Goal: Check status: Check status

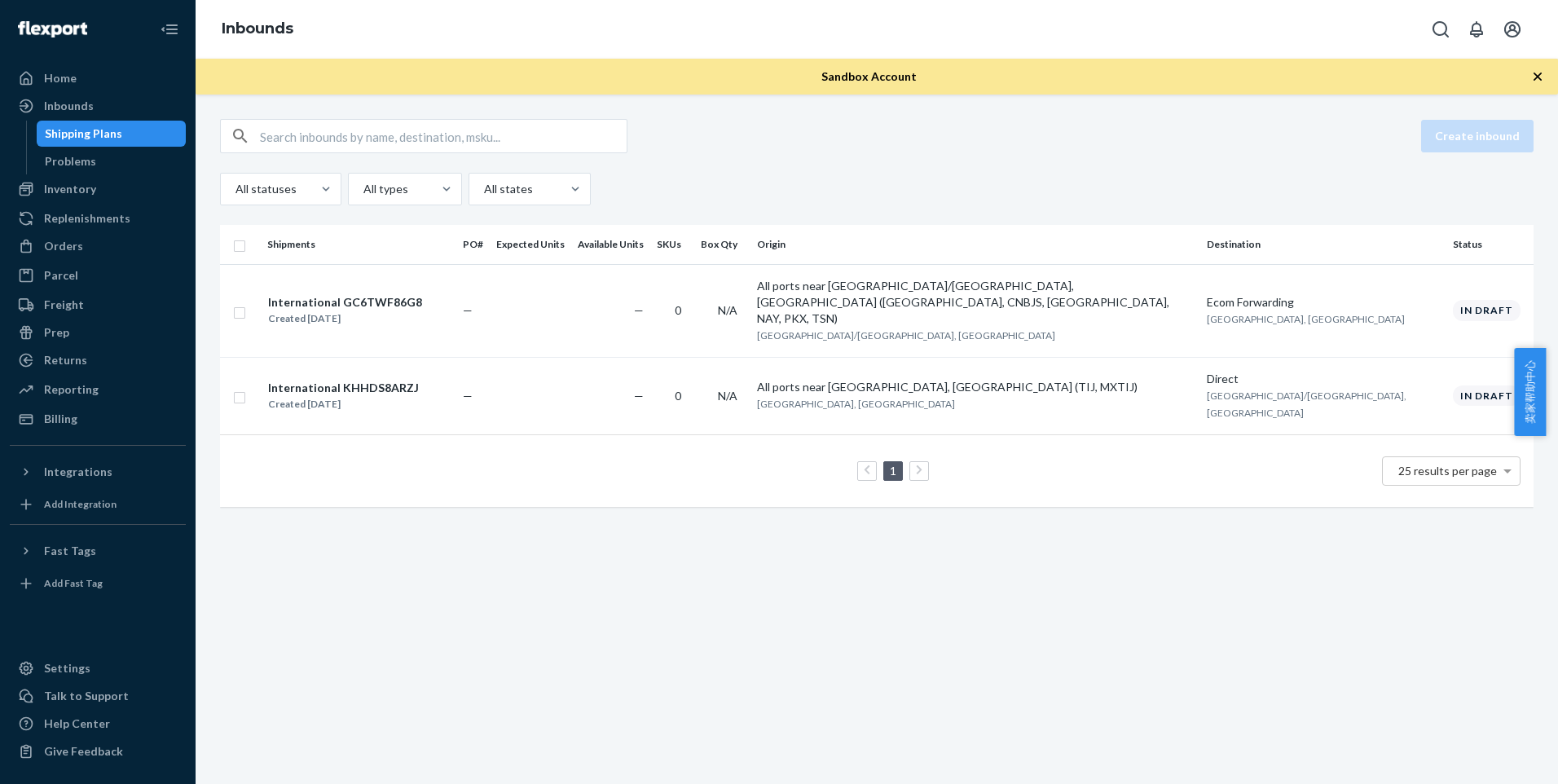
click at [1030, 83] on div "Sandbox Account" at bounding box center [876, 77] width 1362 height 36
drag, startPoint x: 1030, startPoint y: 83, endPoint x: 1047, endPoint y: 86, distance: 17.3
click at [1030, 83] on div "Sandbox Account" at bounding box center [876, 77] width 1362 height 36
click at [144, 157] on div "Problems" at bounding box center [112, 161] width 147 height 23
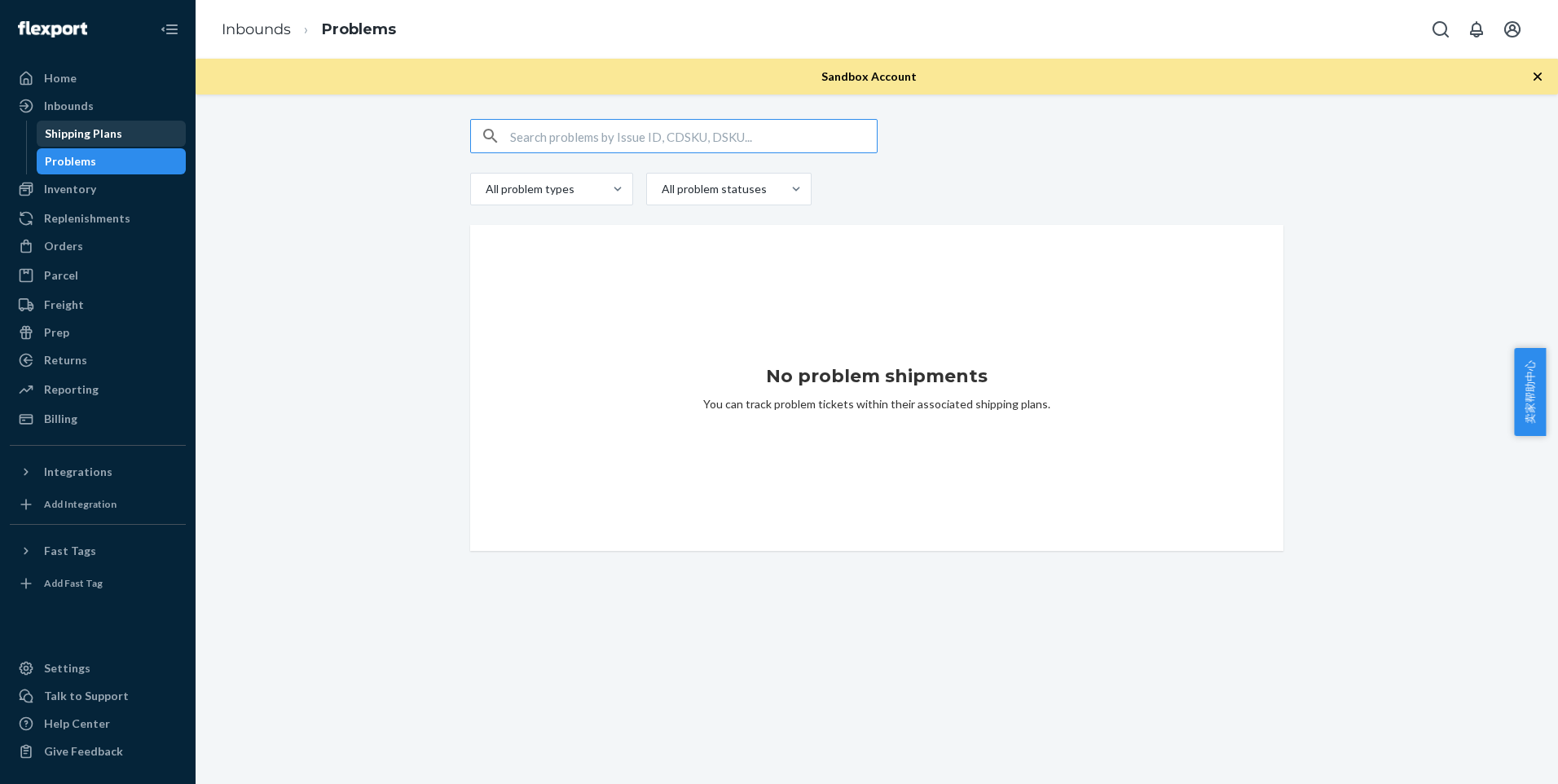
click at [146, 141] on div "Shipping Plans" at bounding box center [112, 133] width 147 height 23
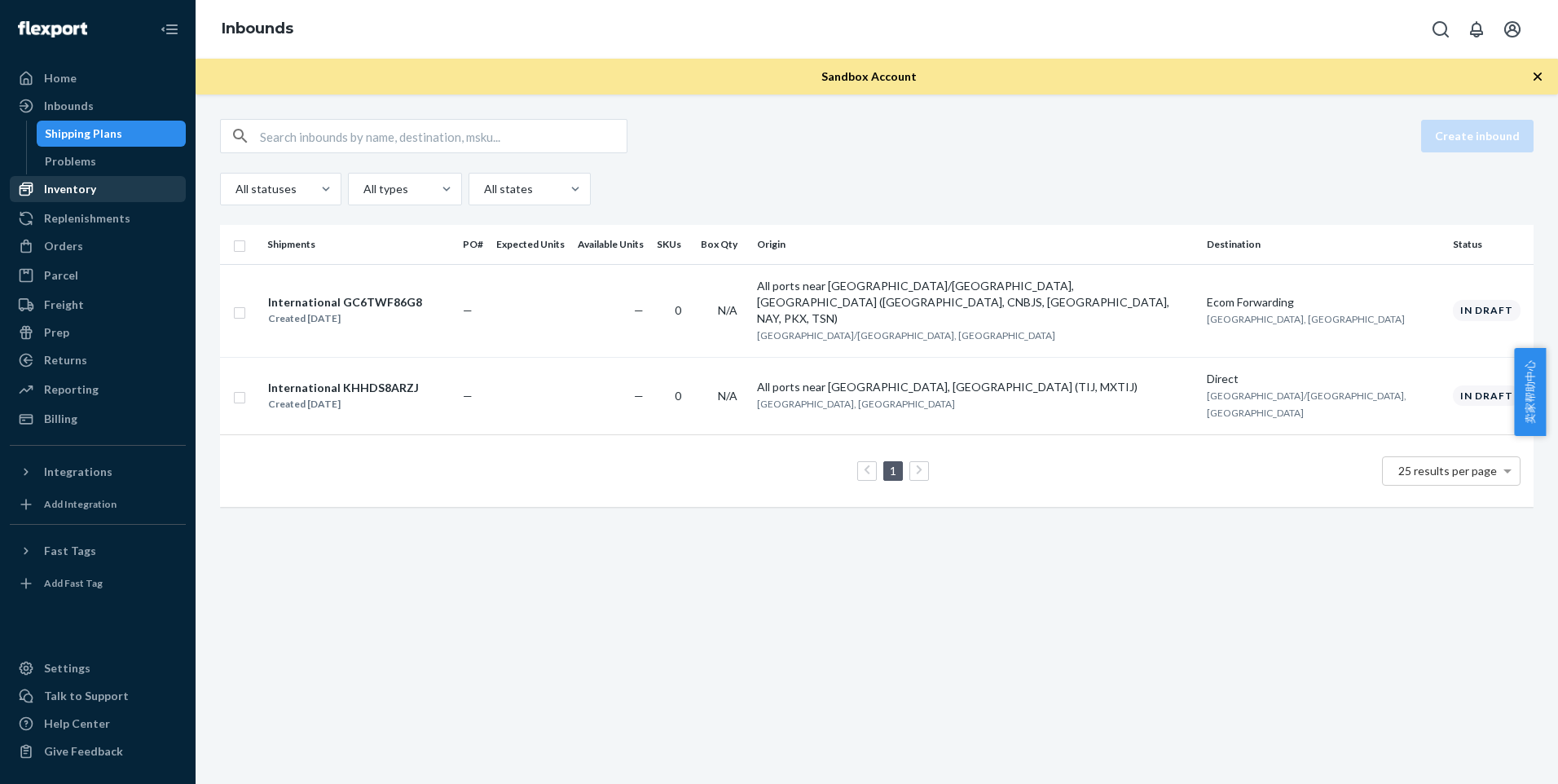
click at [100, 181] on div "Inventory" at bounding box center [97, 189] width 173 height 23
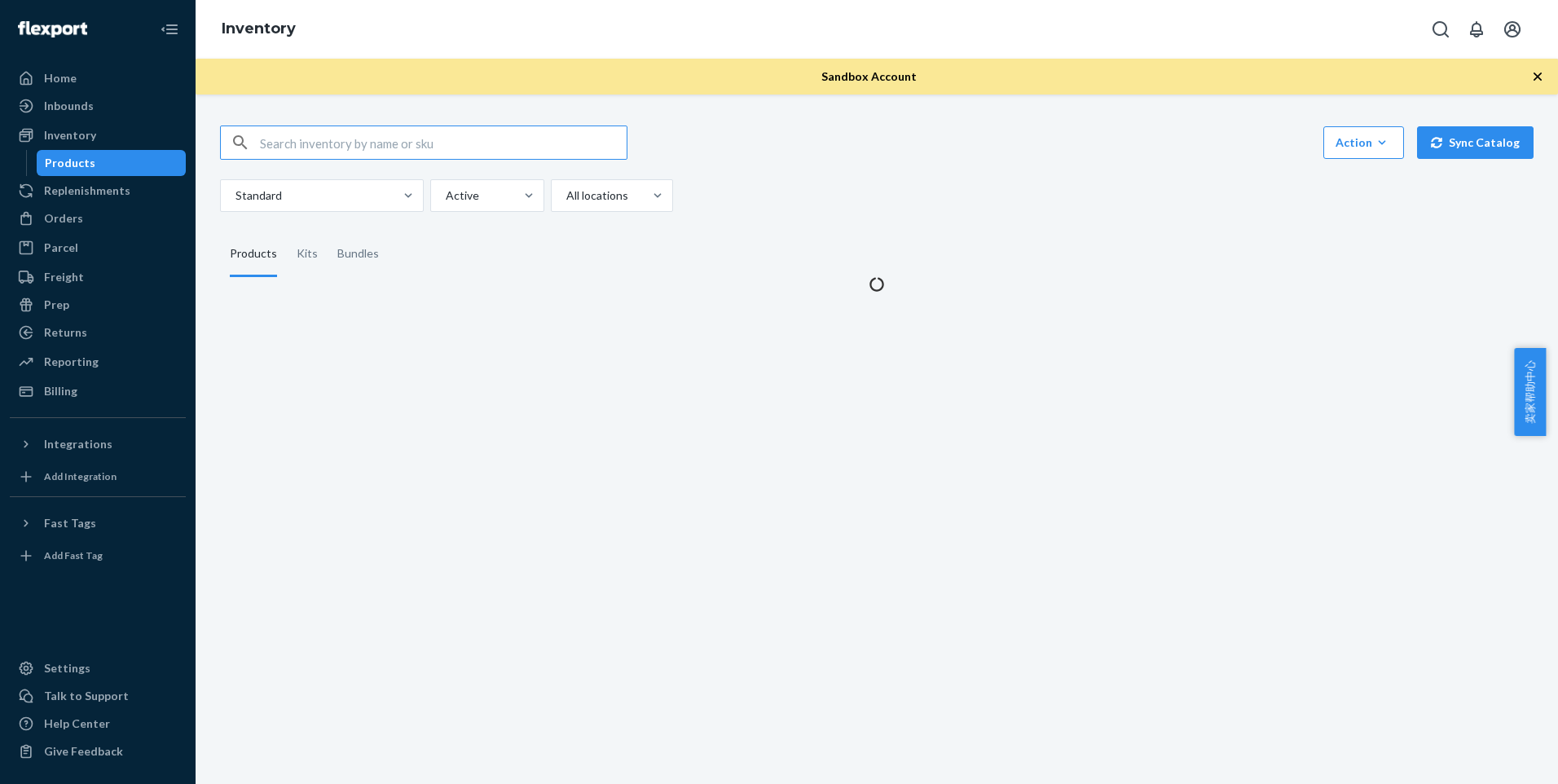
click at [108, 156] on div "Products" at bounding box center [112, 162] width 147 height 23
click at [103, 115] on div "Inbounds" at bounding box center [97, 106] width 173 height 23
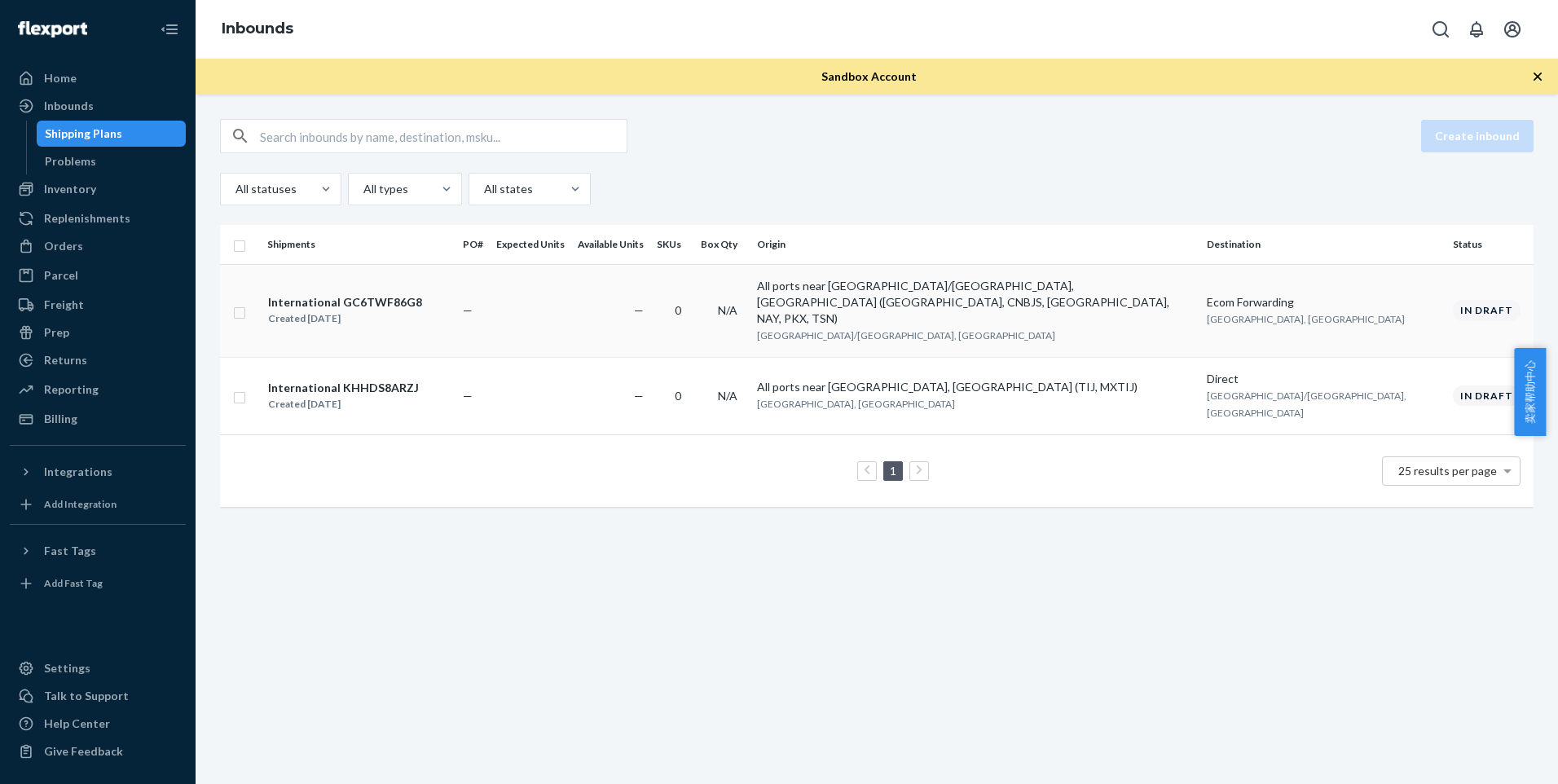
click at [1462, 300] on div "In draft" at bounding box center [1486, 310] width 68 height 21
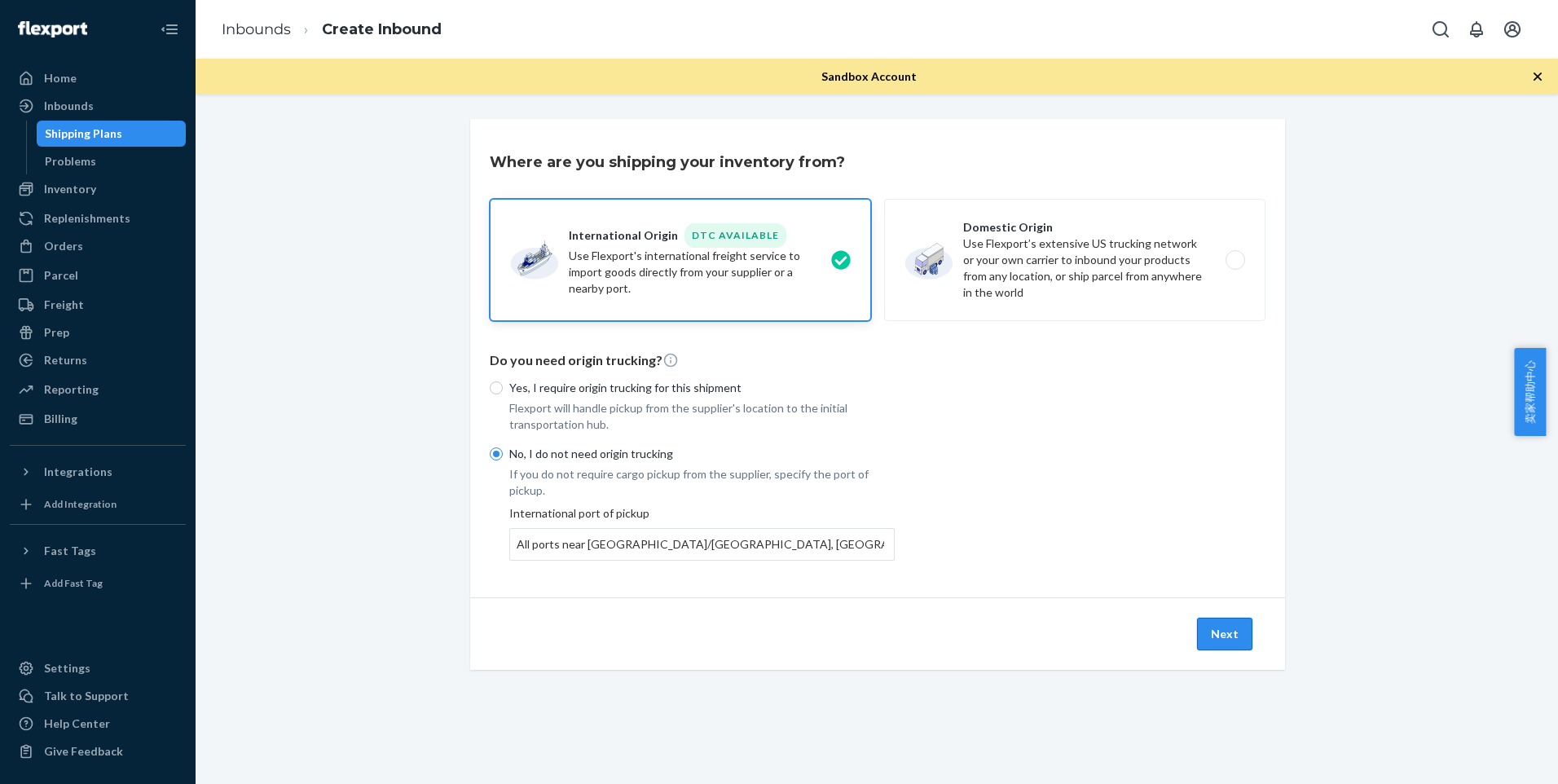
click at [1220, 627] on button "Next" at bounding box center [1225, 634] width 56 height 32
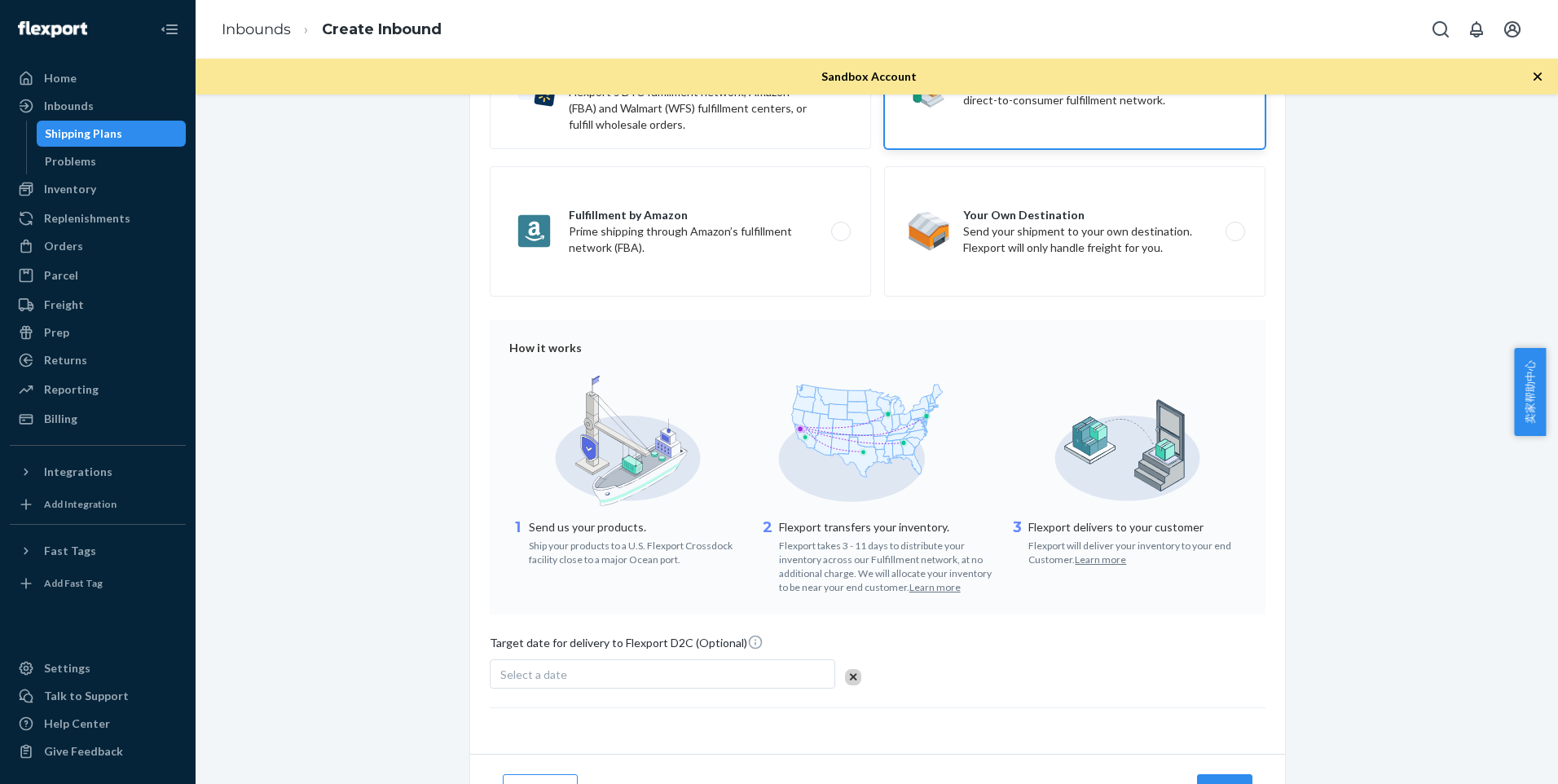
scroll to position [268, 0]
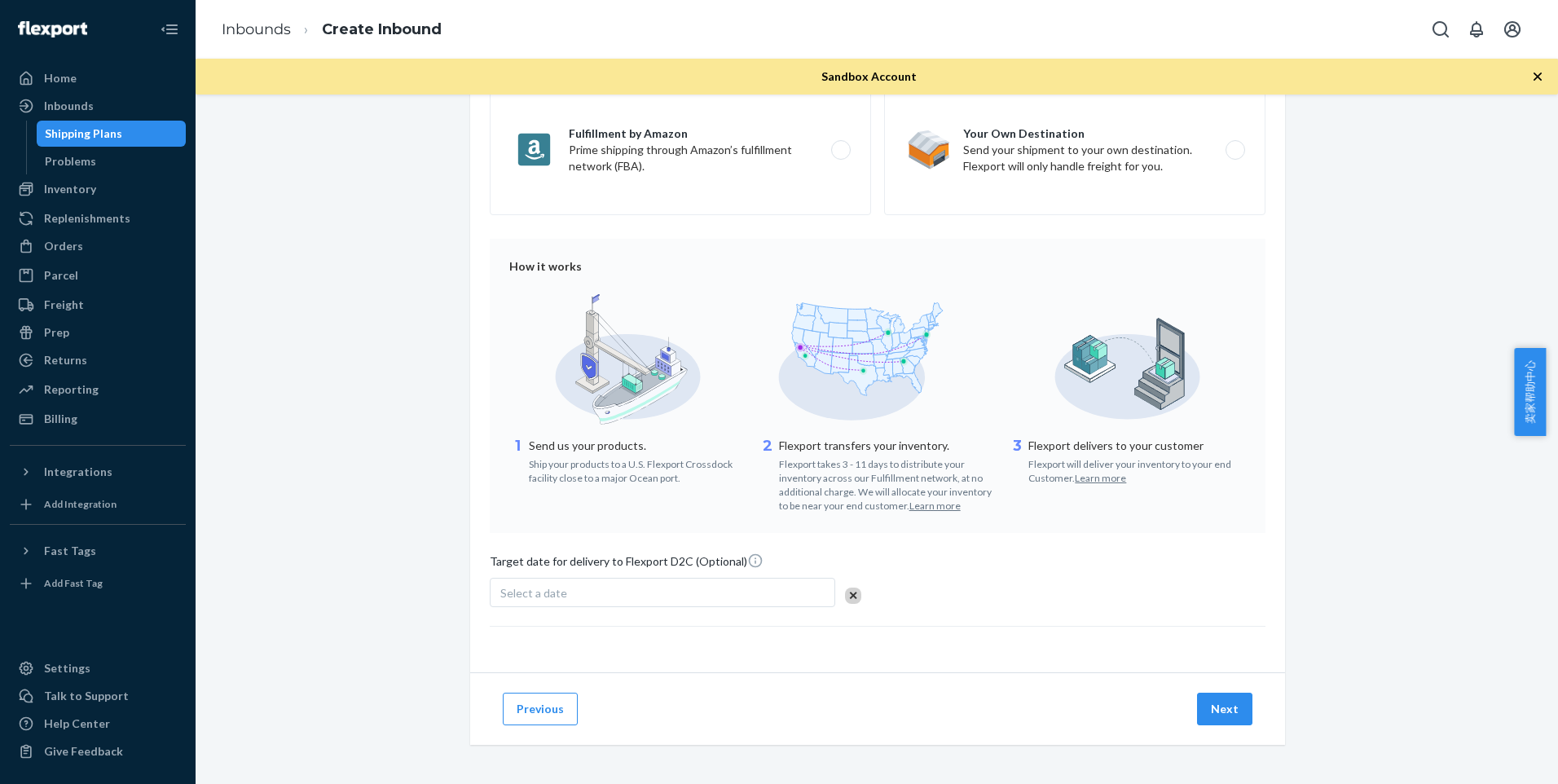
click at [770, 599] on div "Select a date" at bounding box center [663, 592] width 345 height 29
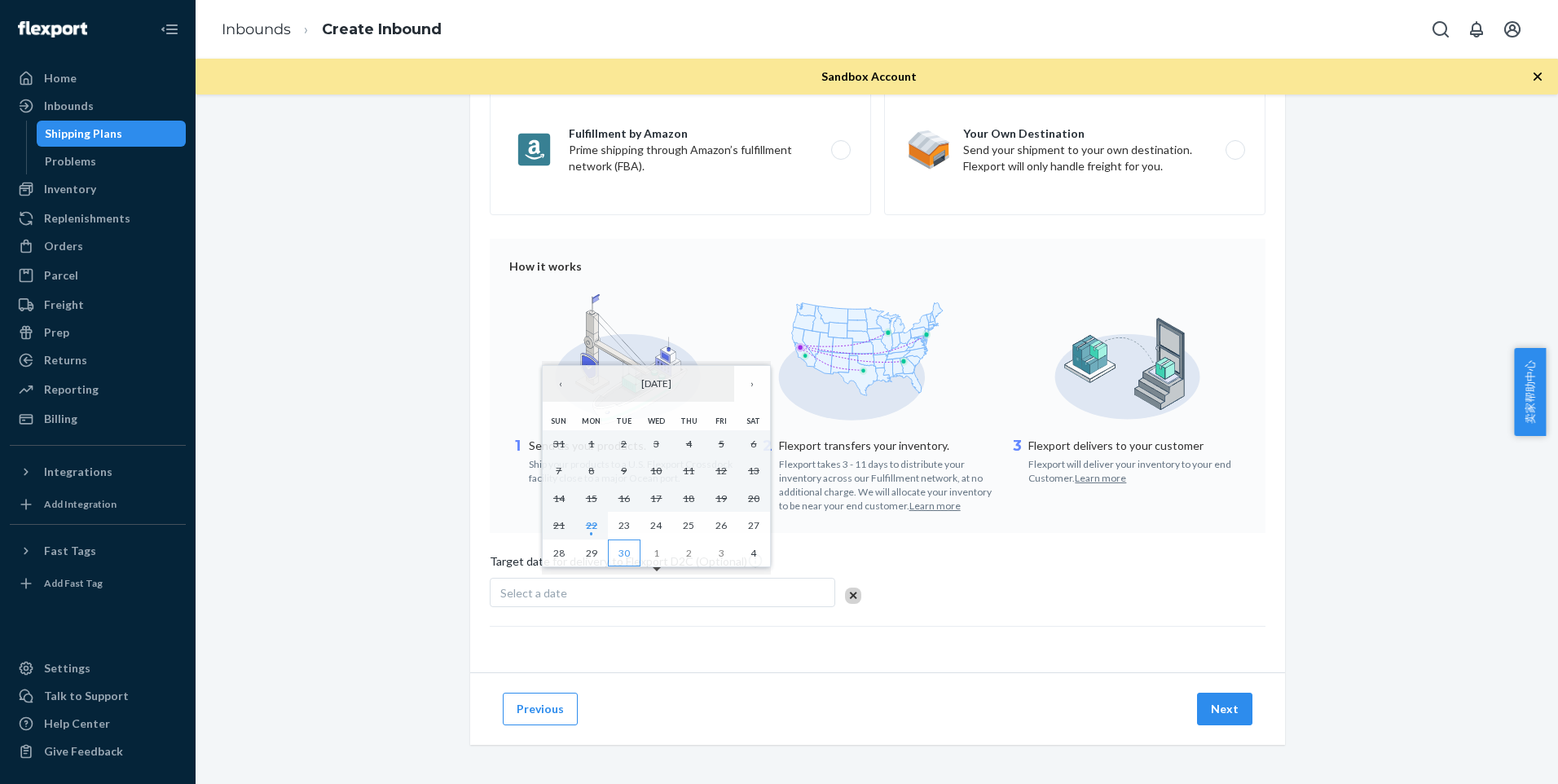
click at [620, 549] on abbr "30" at bounding box center [623, 552] width 11 height 12
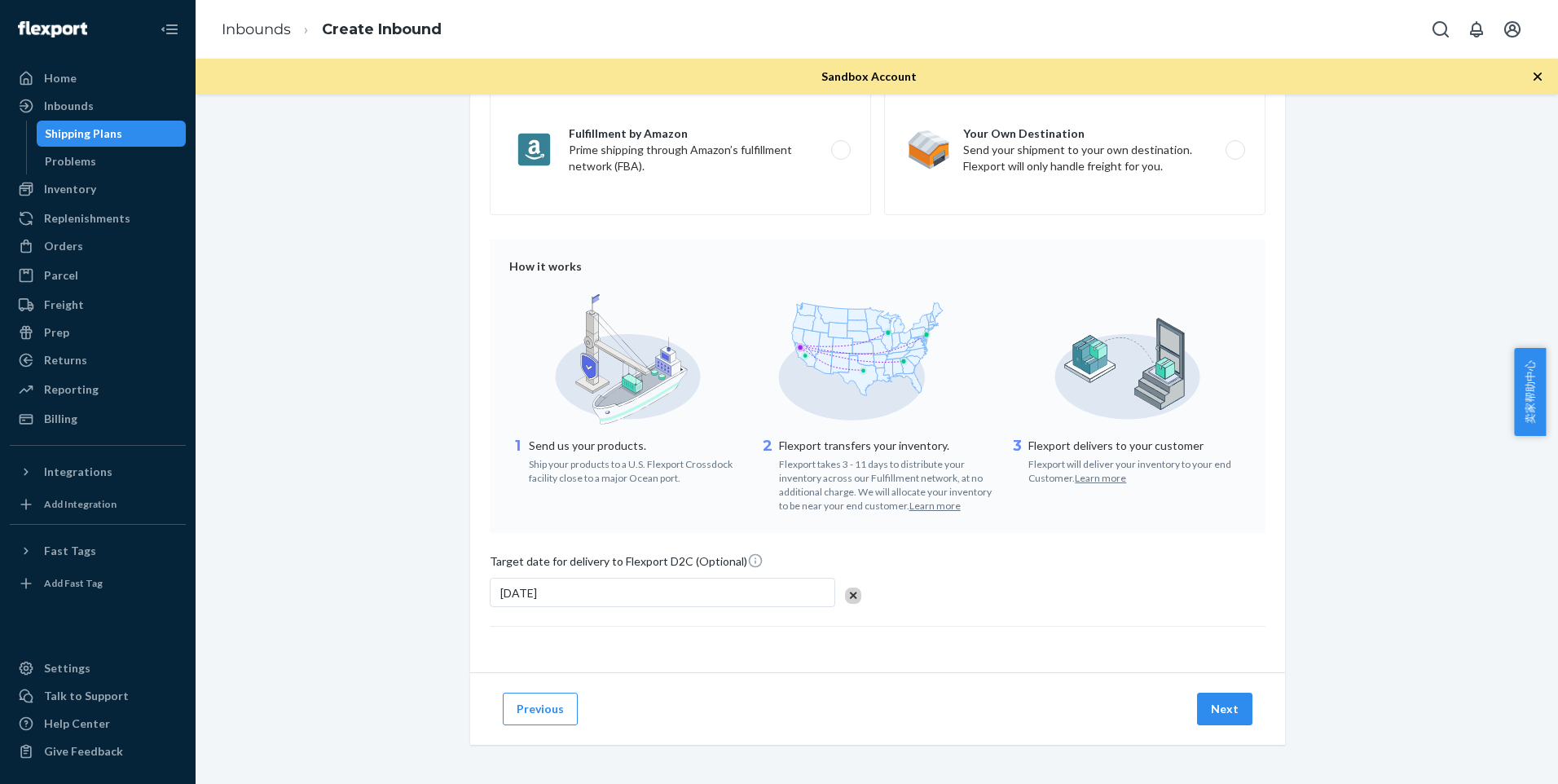
click at [849, 597] on div at bounding box center [853, 595] width 16 height 16
click at [1234, 716] on button "Next" at bounding box center [1225, 709] width 56 height 32
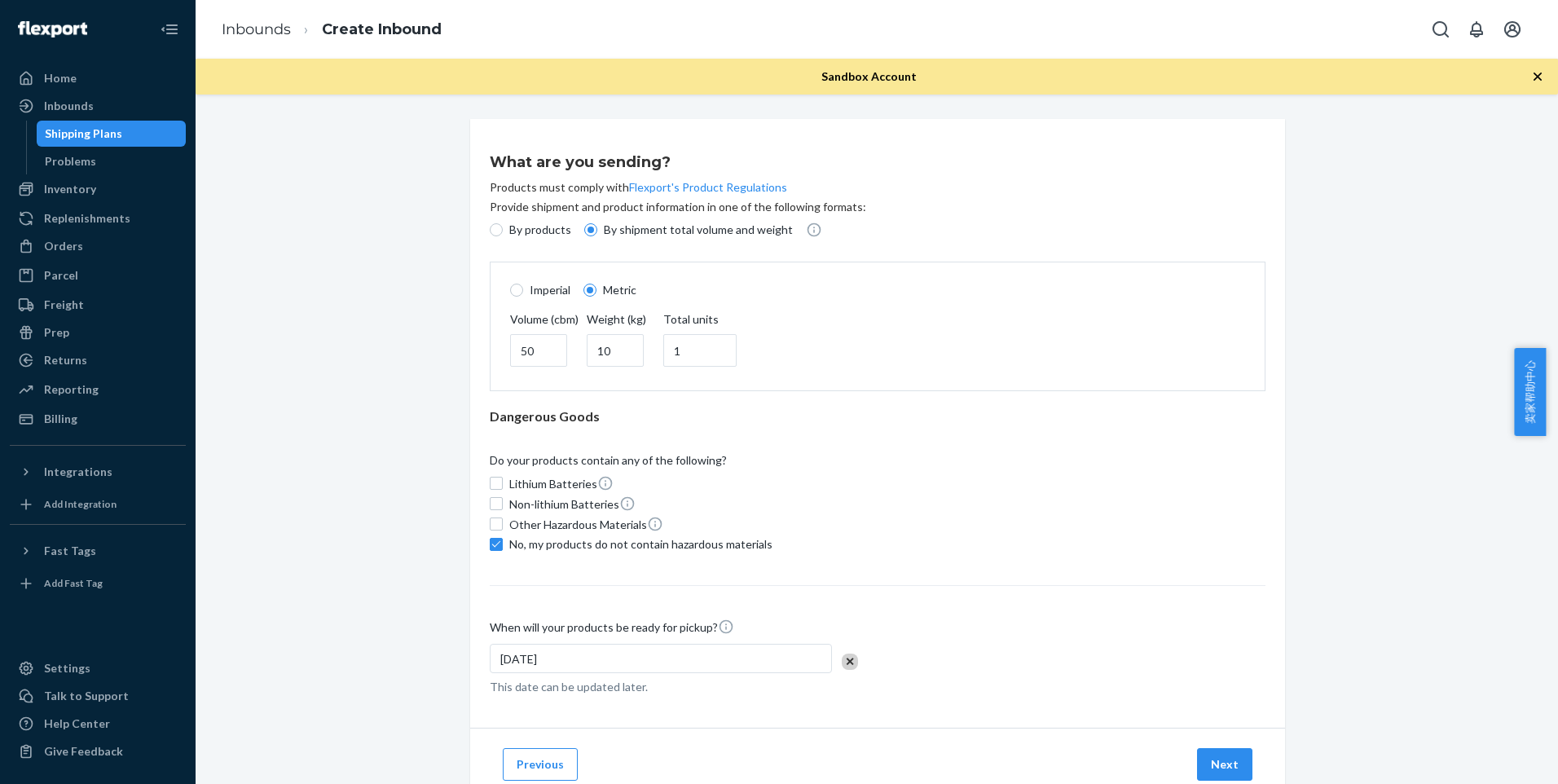
scroll to position [56, 0]
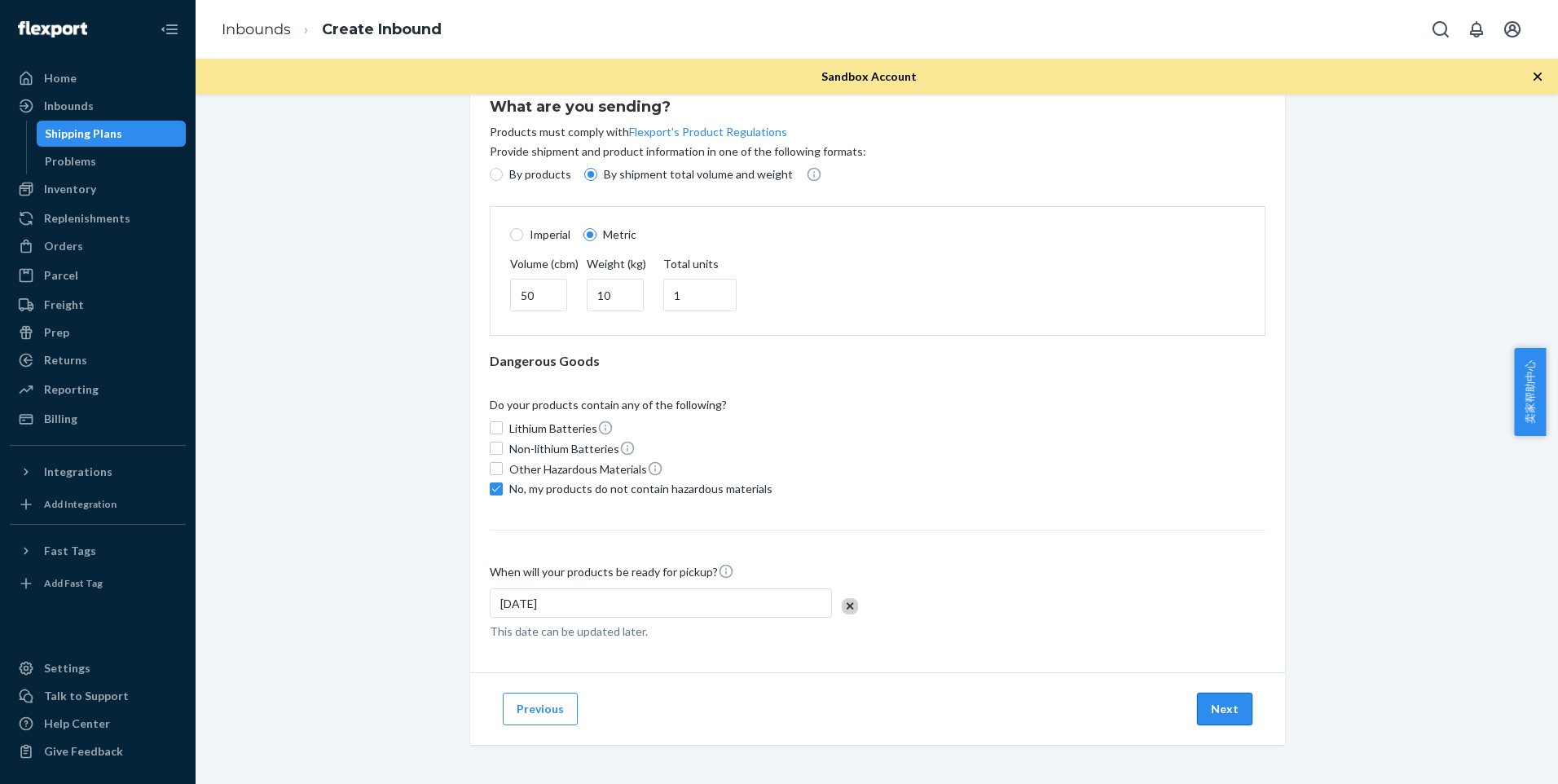
click at [1217, 711] on button "Next" at bounding box center [1225, 709] width 56 height 32
click at [708, 608] on div "[DATE]" at bounding box center [661, 603] width 342 height 29
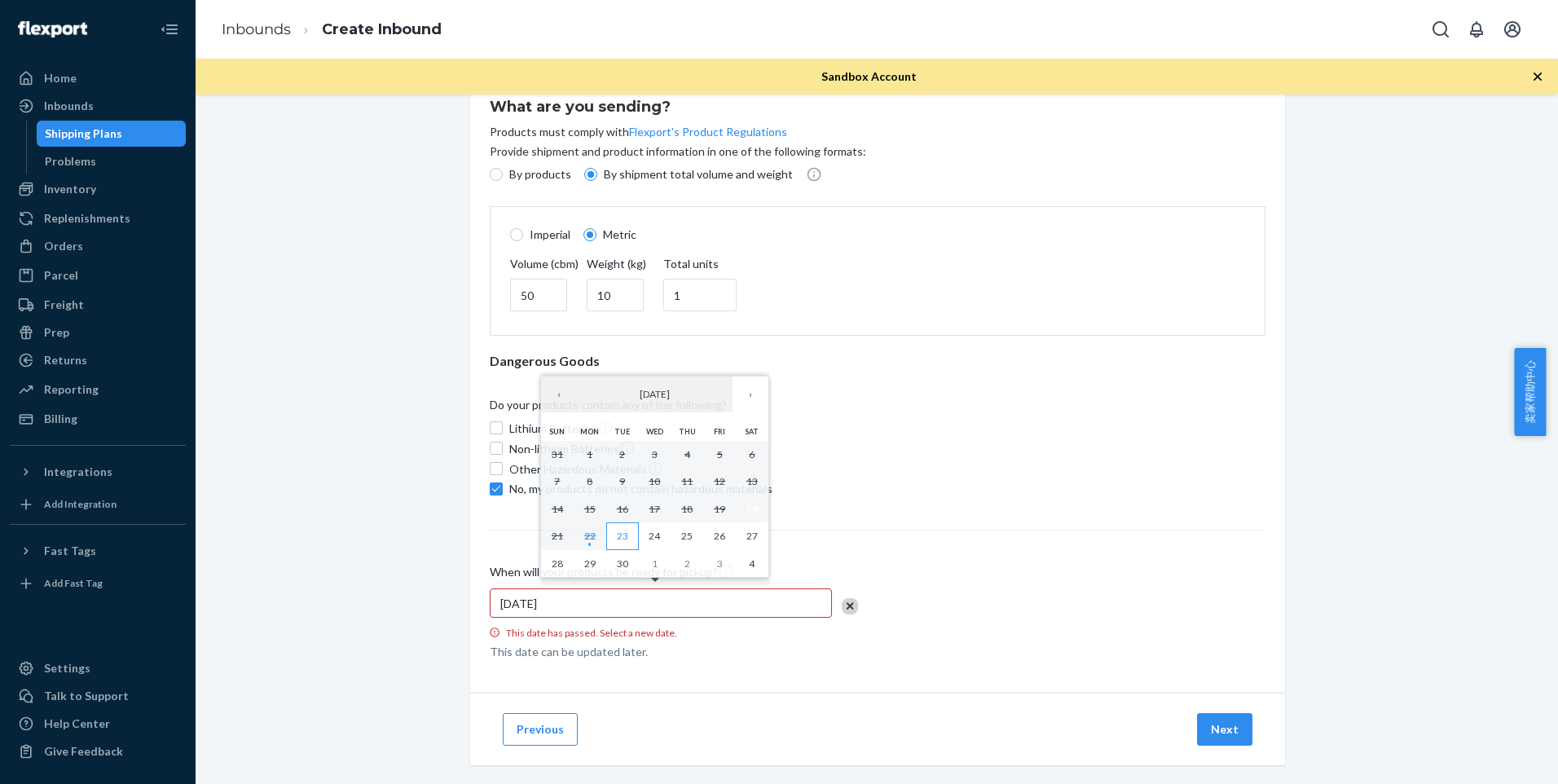
click at [631, 537] on button "23" at bounding box center [623, 536] width 32 height 27
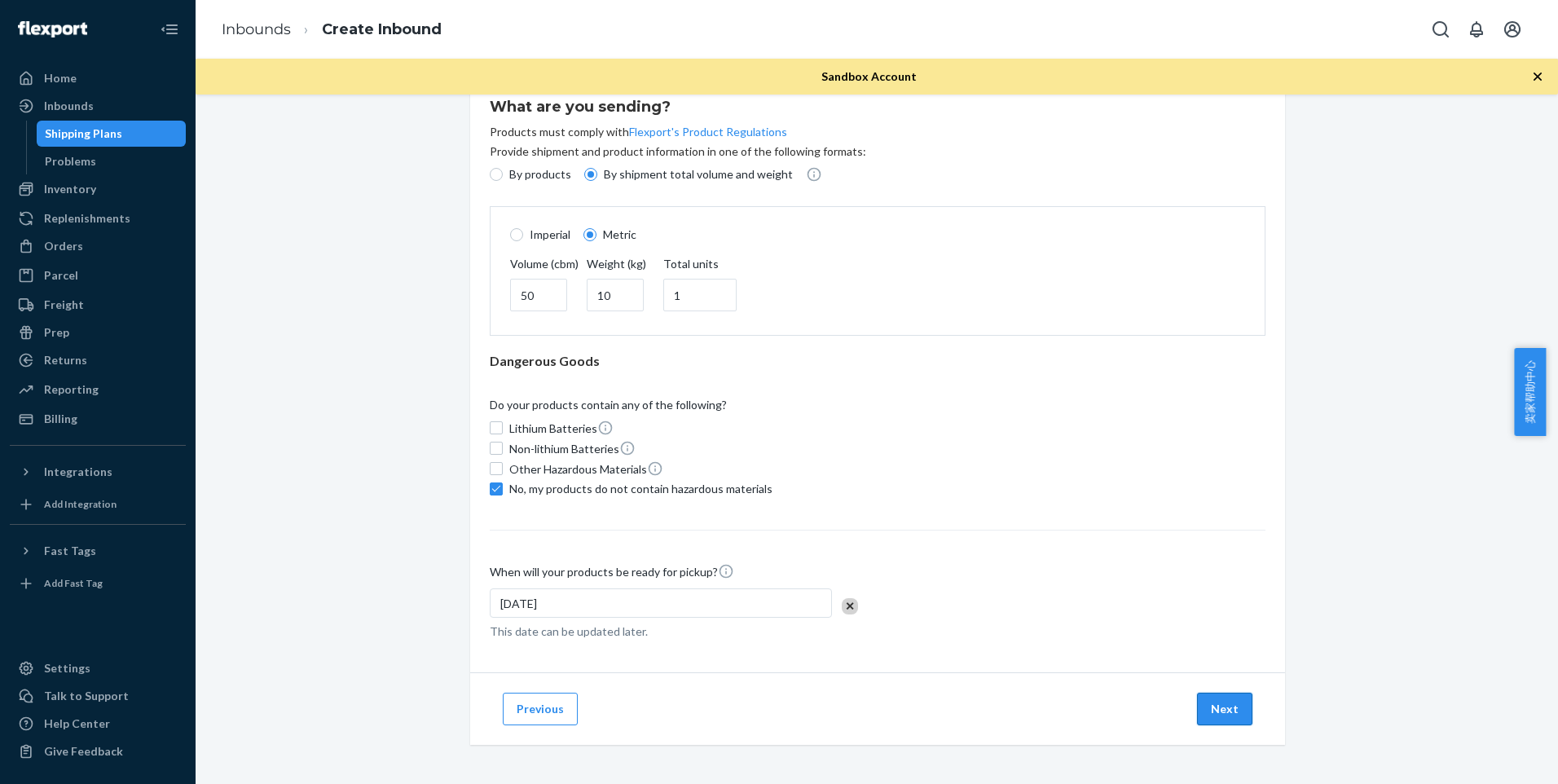
click at [1225, 722] on button "Next" at bounding box center [1225, 709] width 56 height 32
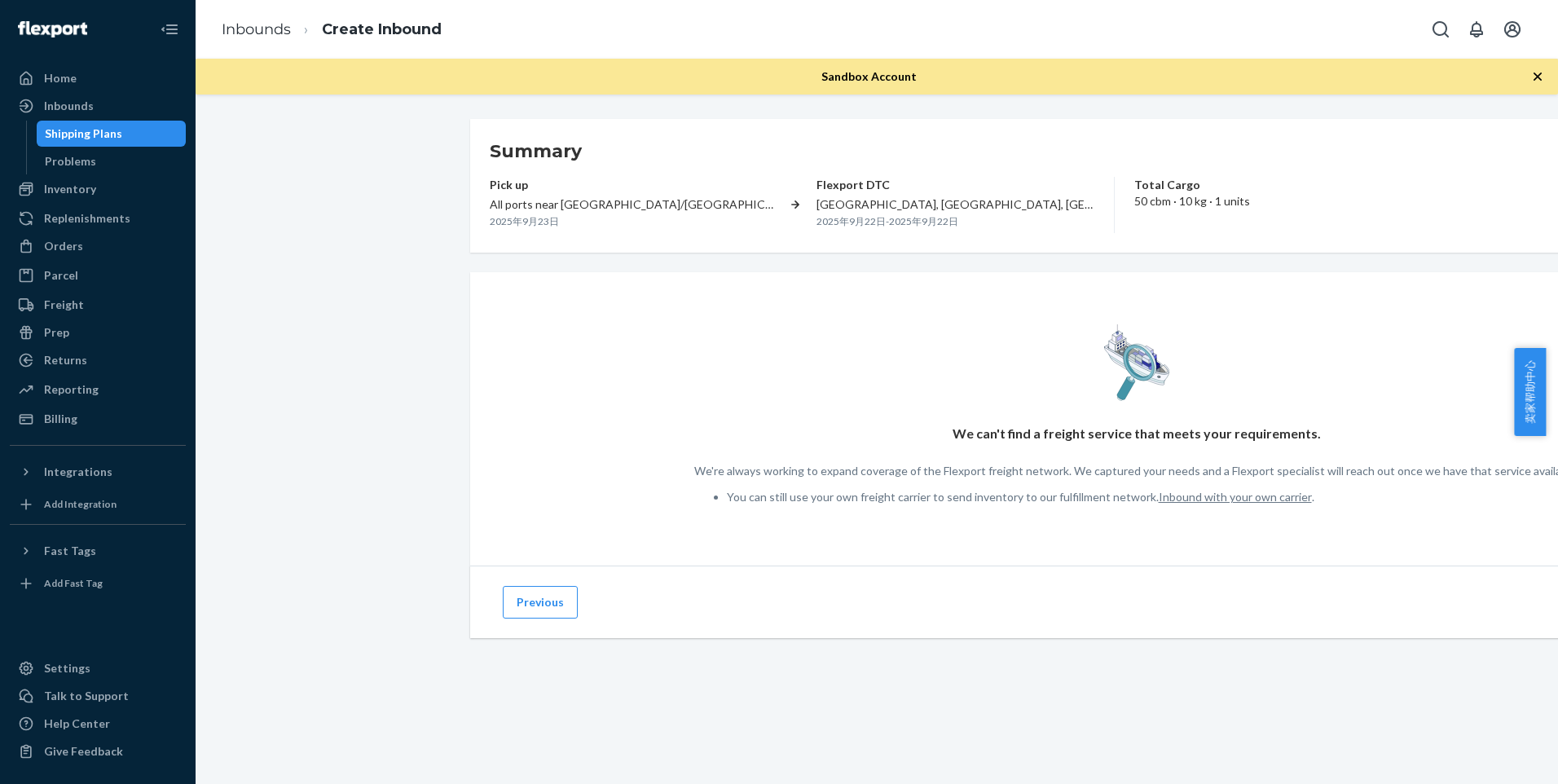
click at [857, 79] on span "Sandbox Account" at bounding box center [869, 76] width 95 height 14
click at [272, 30] on link "Inbounds" at bounding box center [256, 29] width 69 height 18
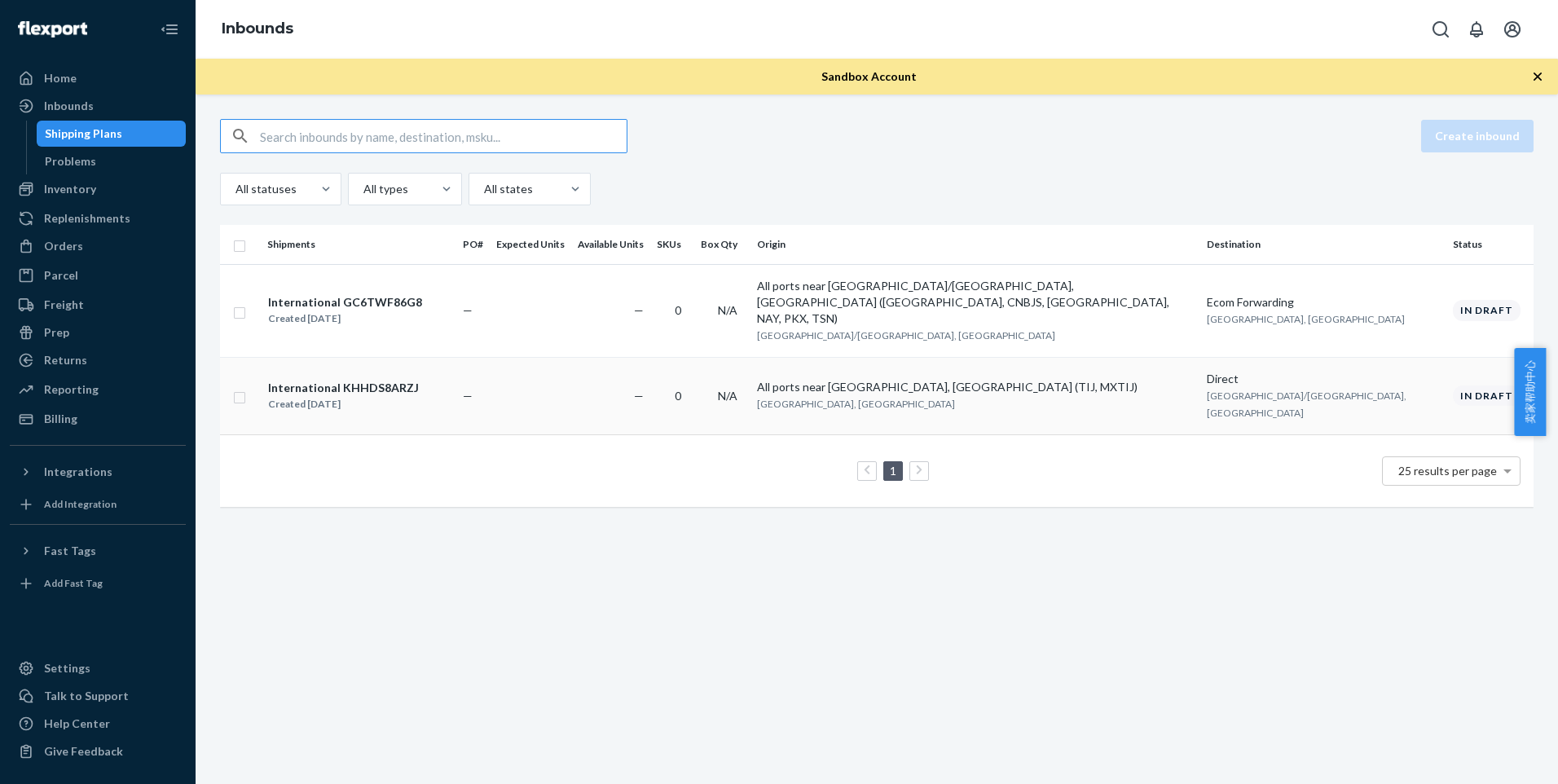
click at [1446, 357] on td "In draft" at bounding box center [1490, 395] width 87 height 78
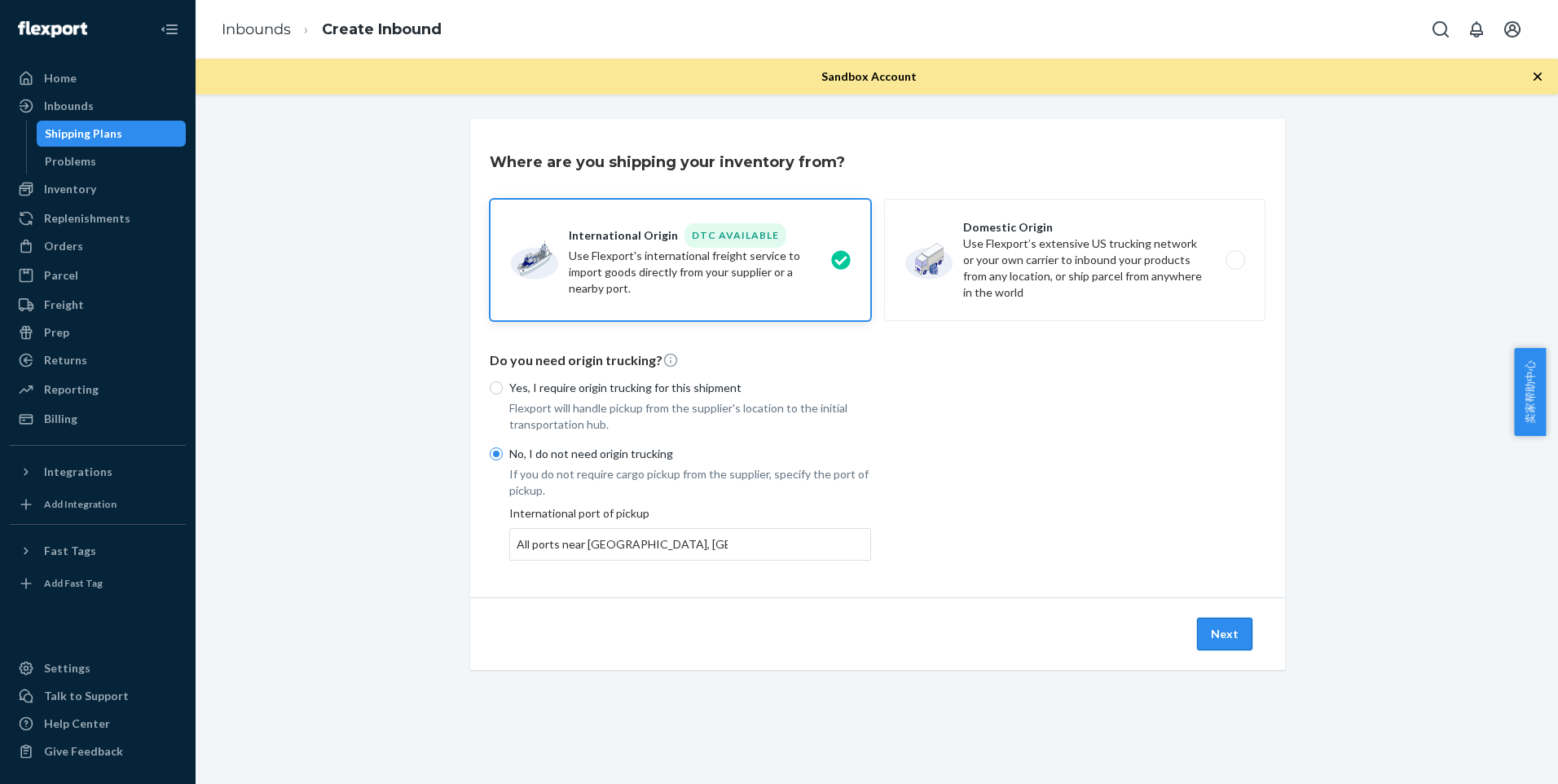
click at [1225, 630] on button "Next" at bounding box center [1225, 634] width 56 height 32
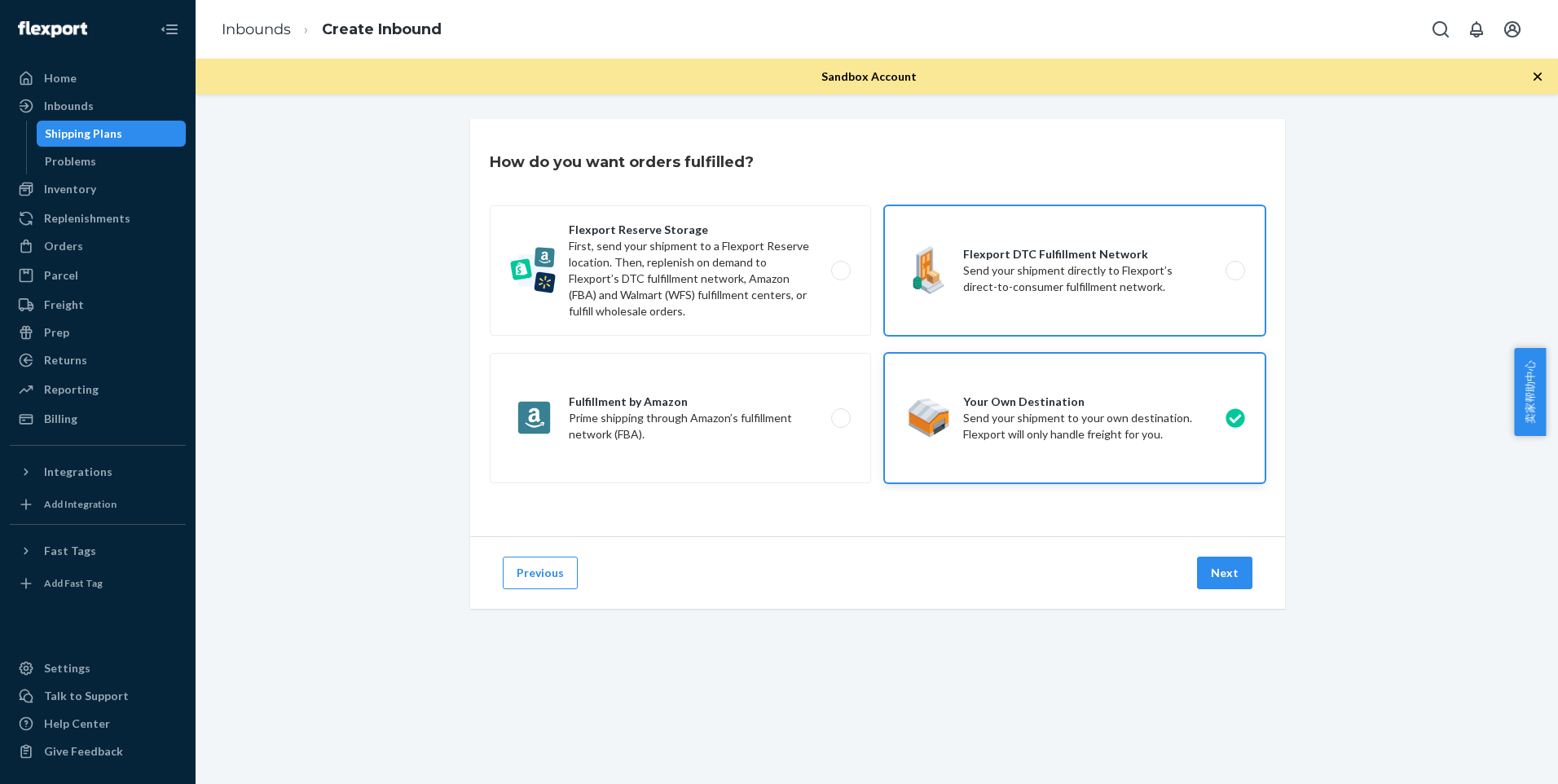
click at [1083, 322] on label "Flexport DTC Fulfillment Network Send your shipment directly to Flexport’s dire…" at bounding box center [1075, 270] width 381 height 130
click at [1235, 276] on input "Flexport DTC Fulfillment Network Send your shipment directly to Flexport’s dire…" at bounding box center [1240, 271] width 10 height 10
radio input "true"
radio input "false"
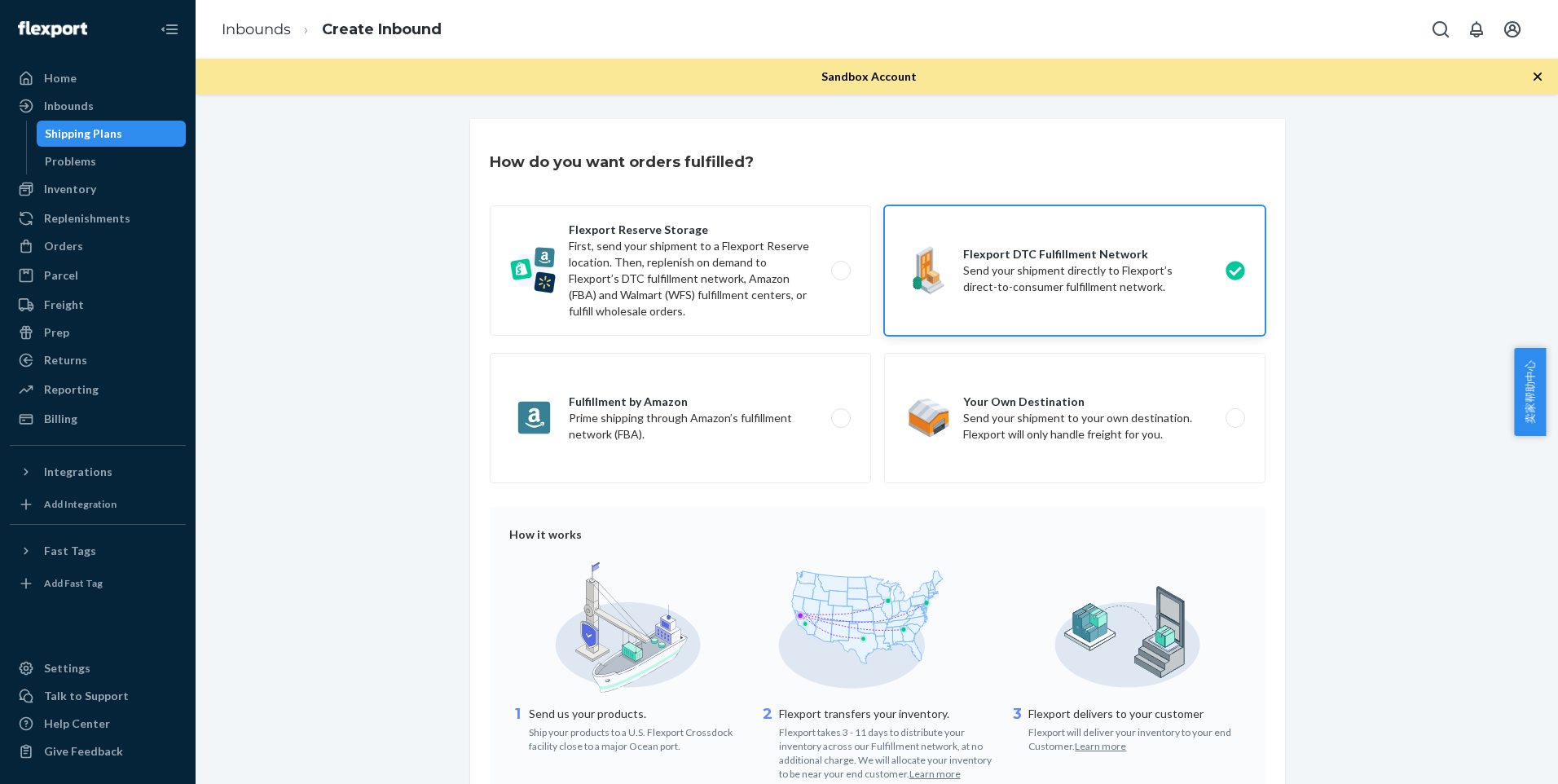
scroll to position [268, 0]
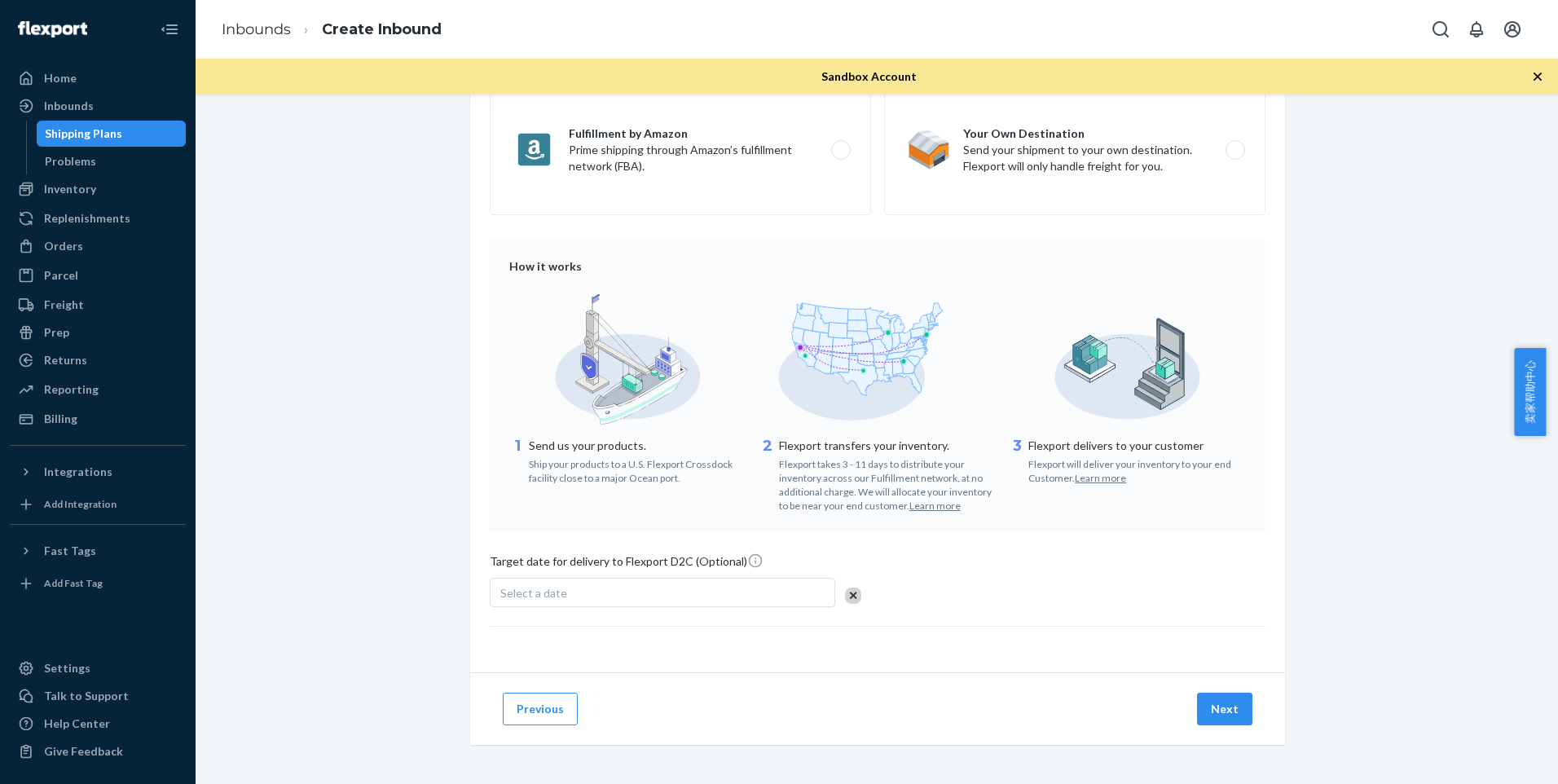
click at [709, 600] on div "Select a date" at bounding box center [663, 592] width 345 height 29
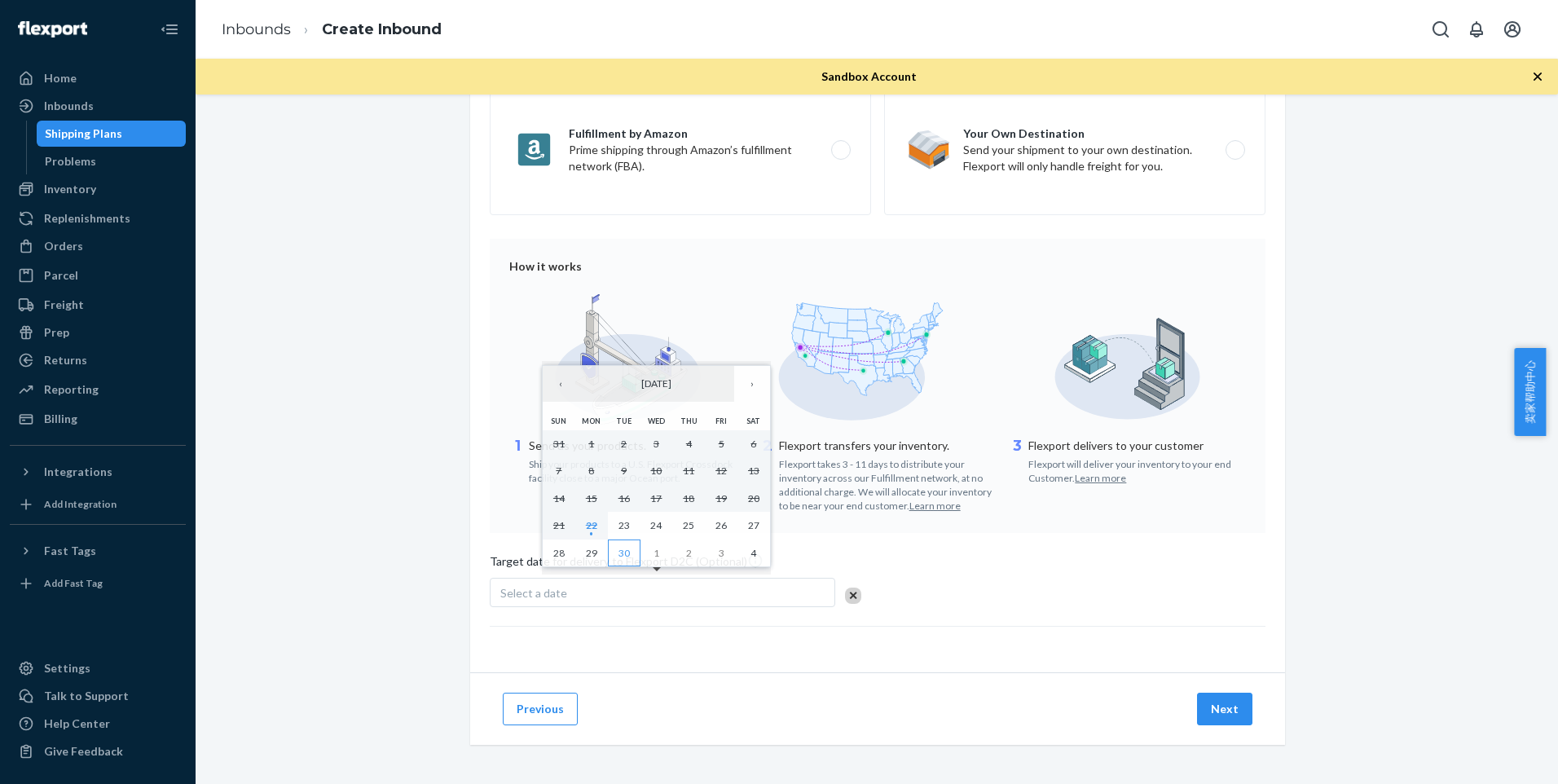
click at [630, 547] on button "30" at bounding box center [624, 553] width 32 height 27
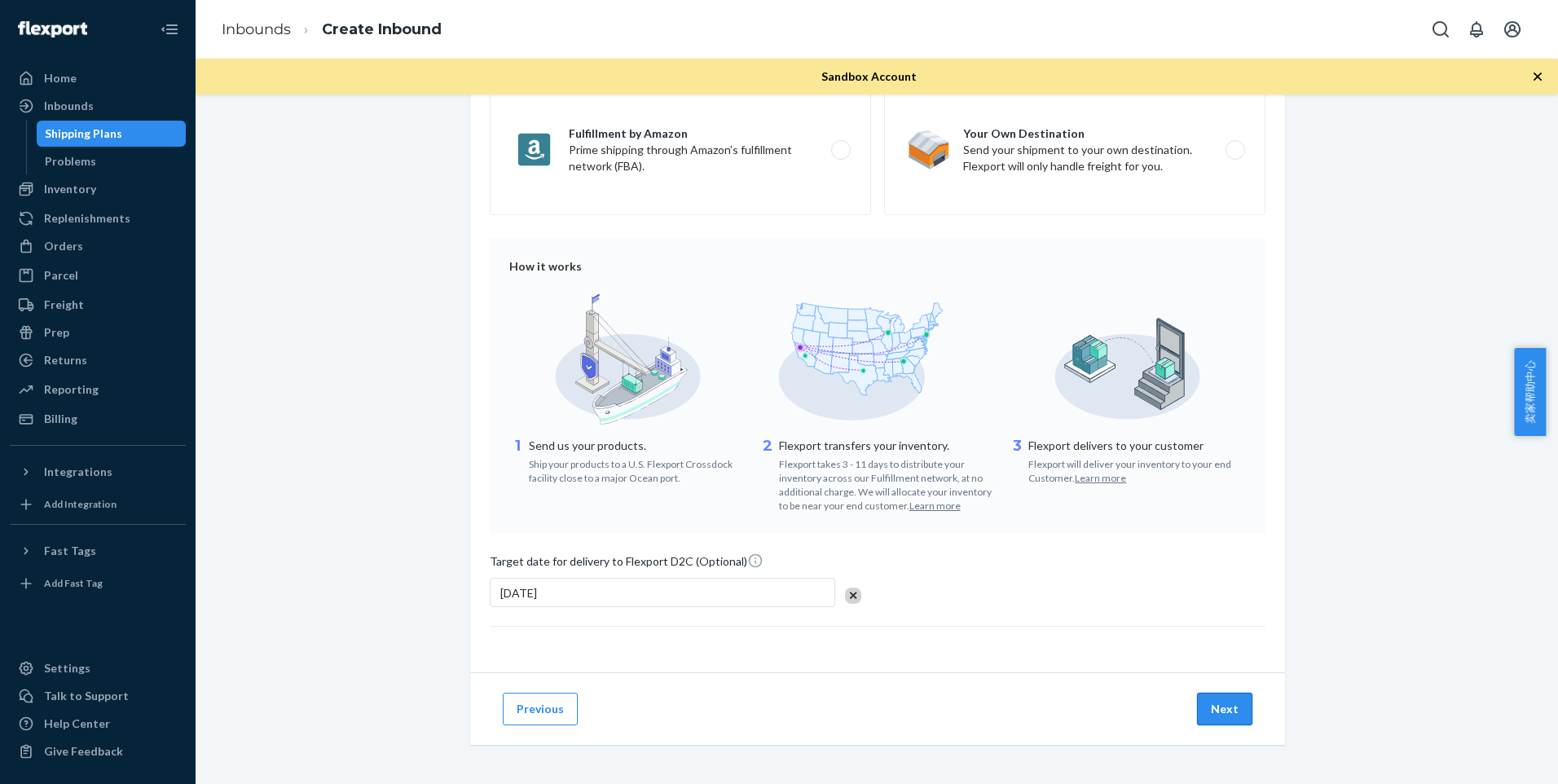
click at [1213, 714] on button "Next" at bounding box center [1225, 709] width 56 height 32
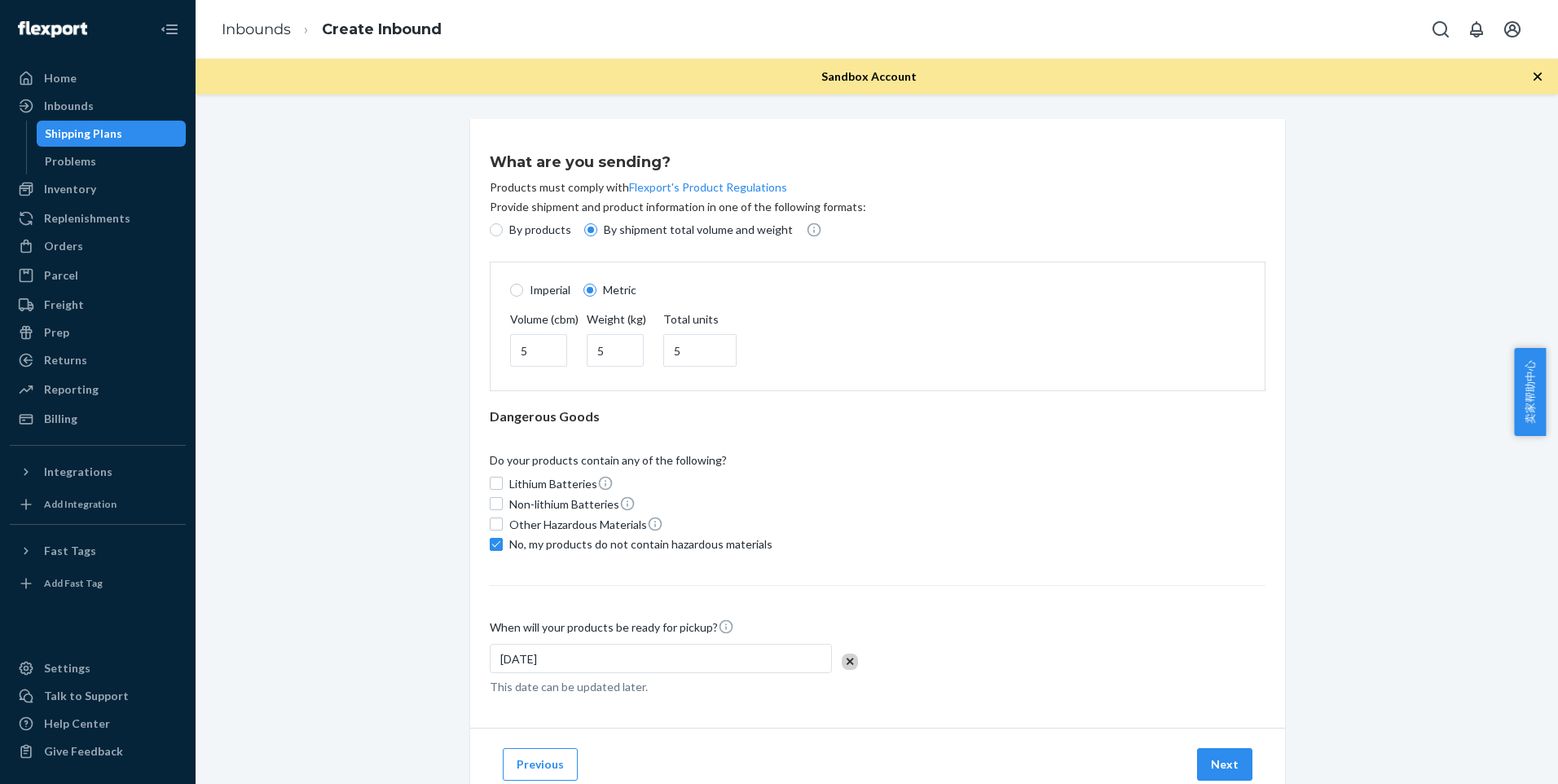
scroll to position [56, 0]
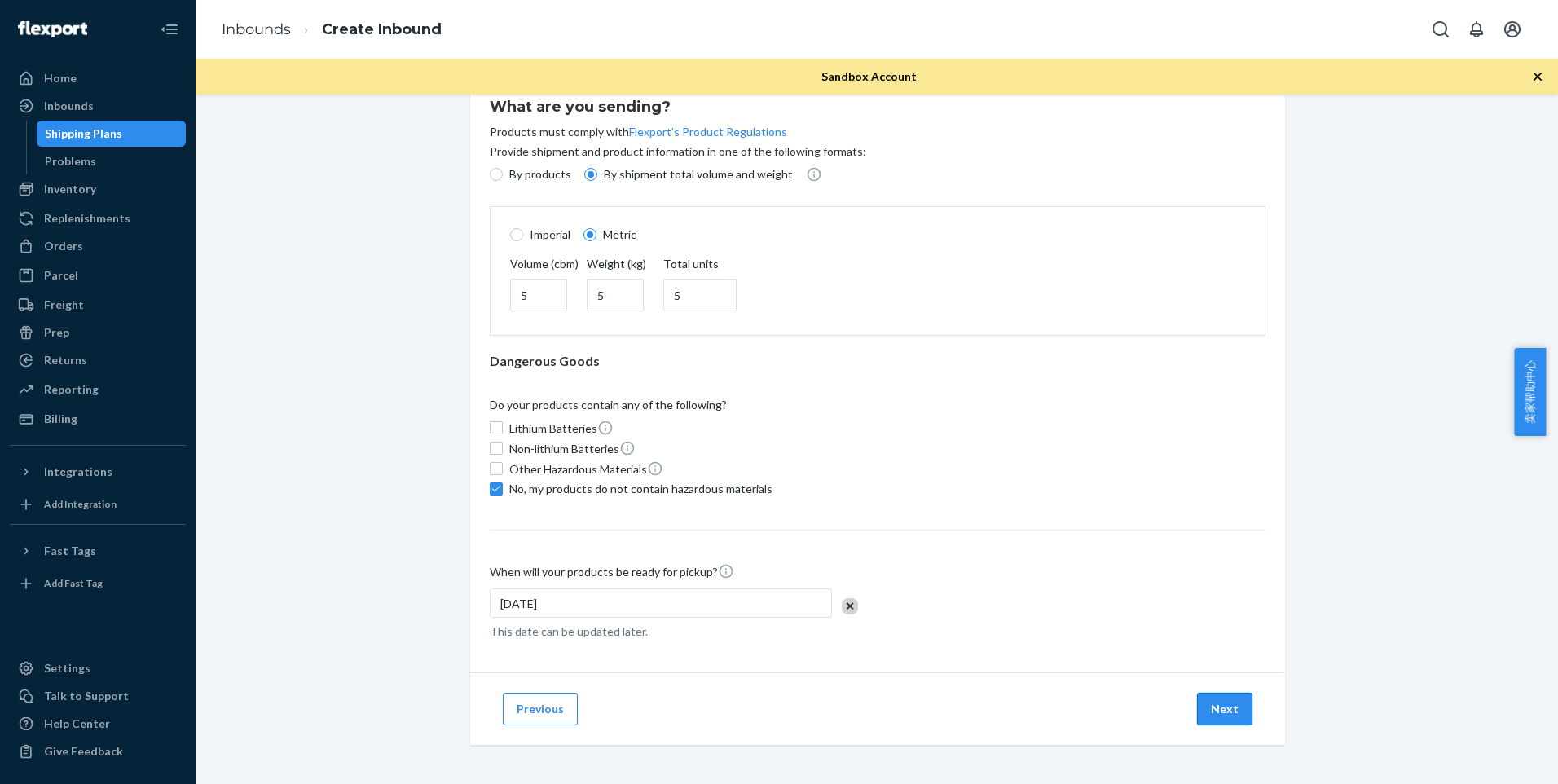
click at [1237, 704] on button "Next" at bounding box center [1225, 709] width 56 height 32
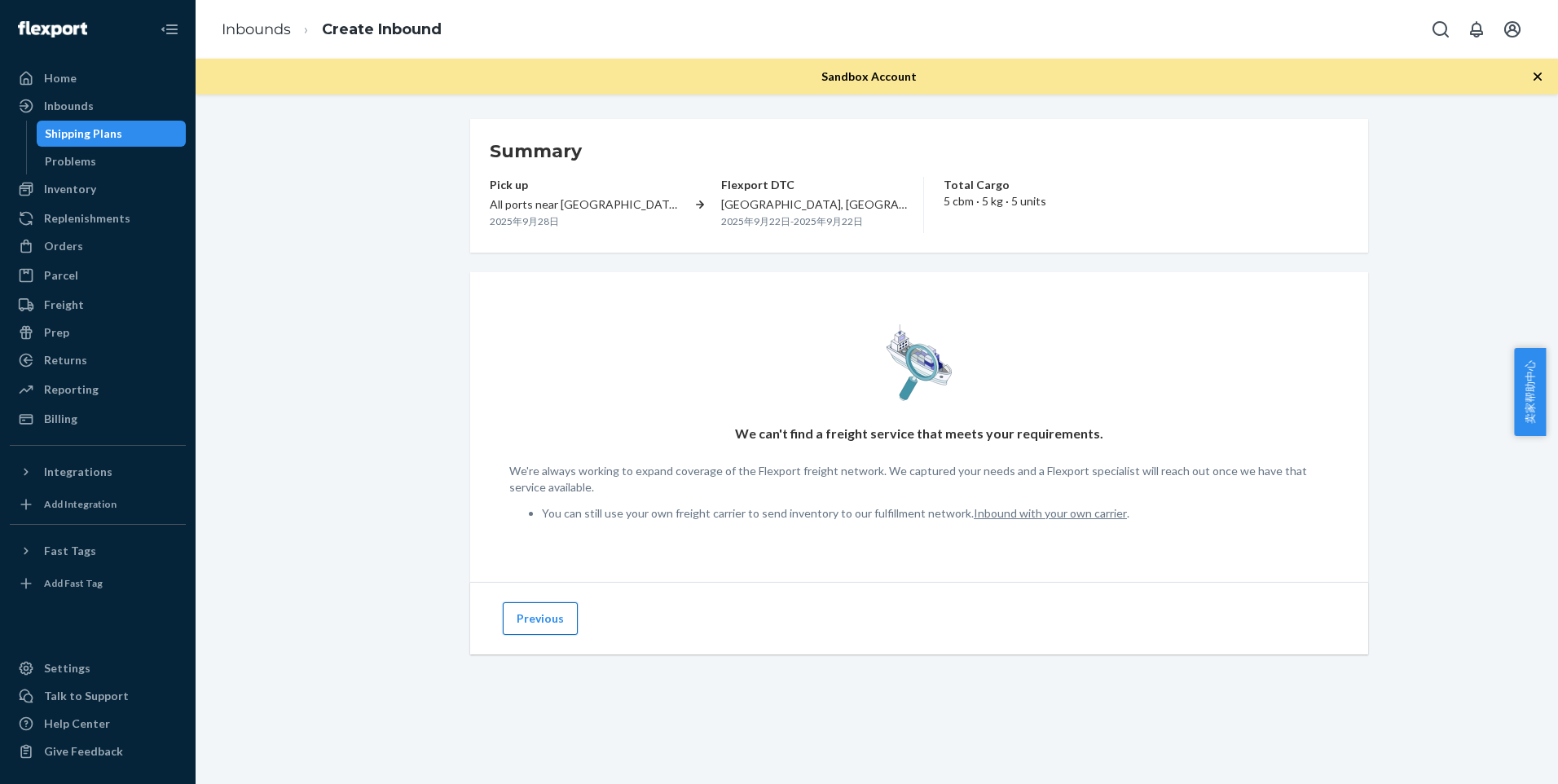
click at [537, 622] on button "Previous" at bounding box center [540, 618] width 75 height 32
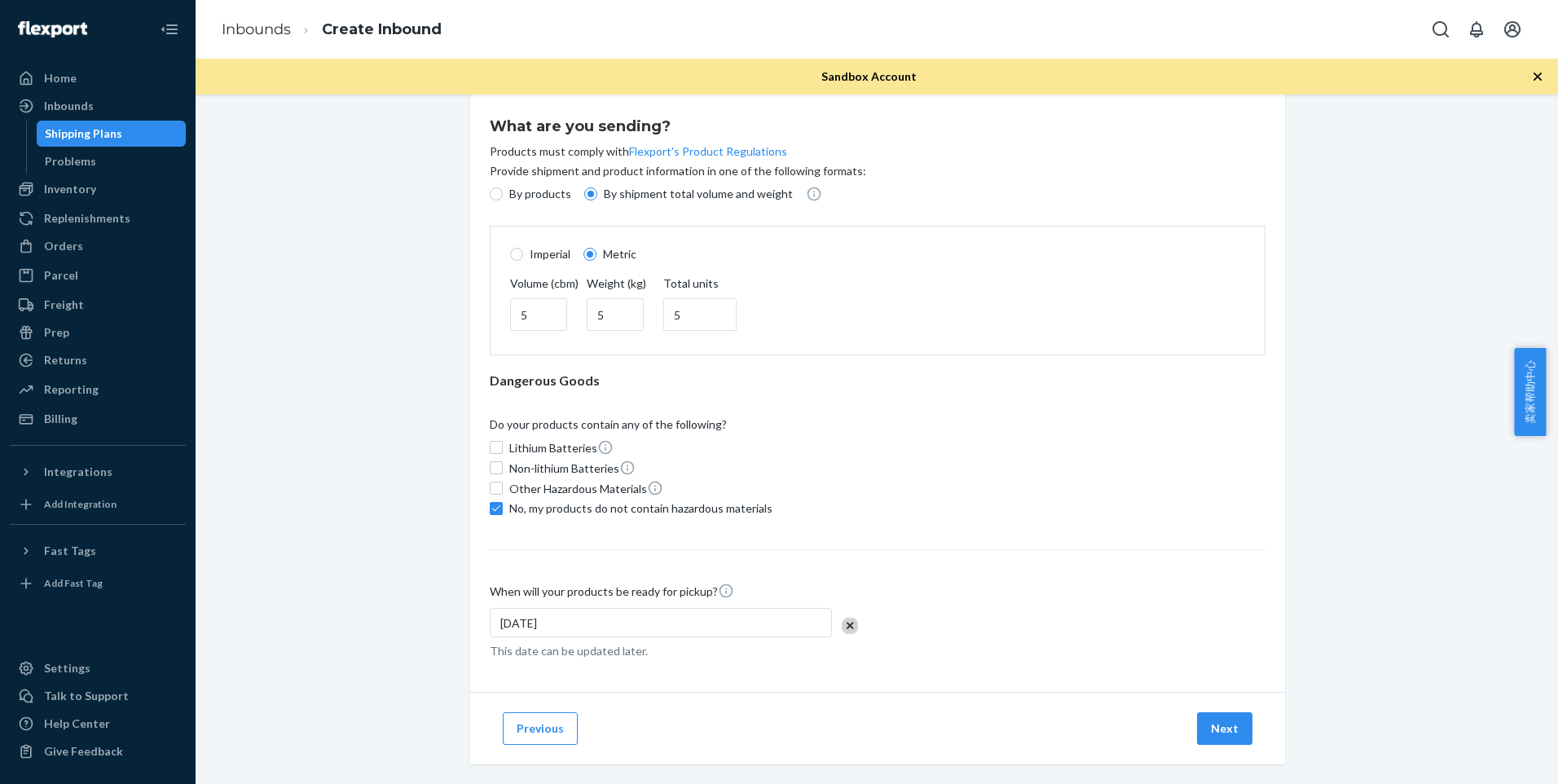
scroll to position [56, 0]
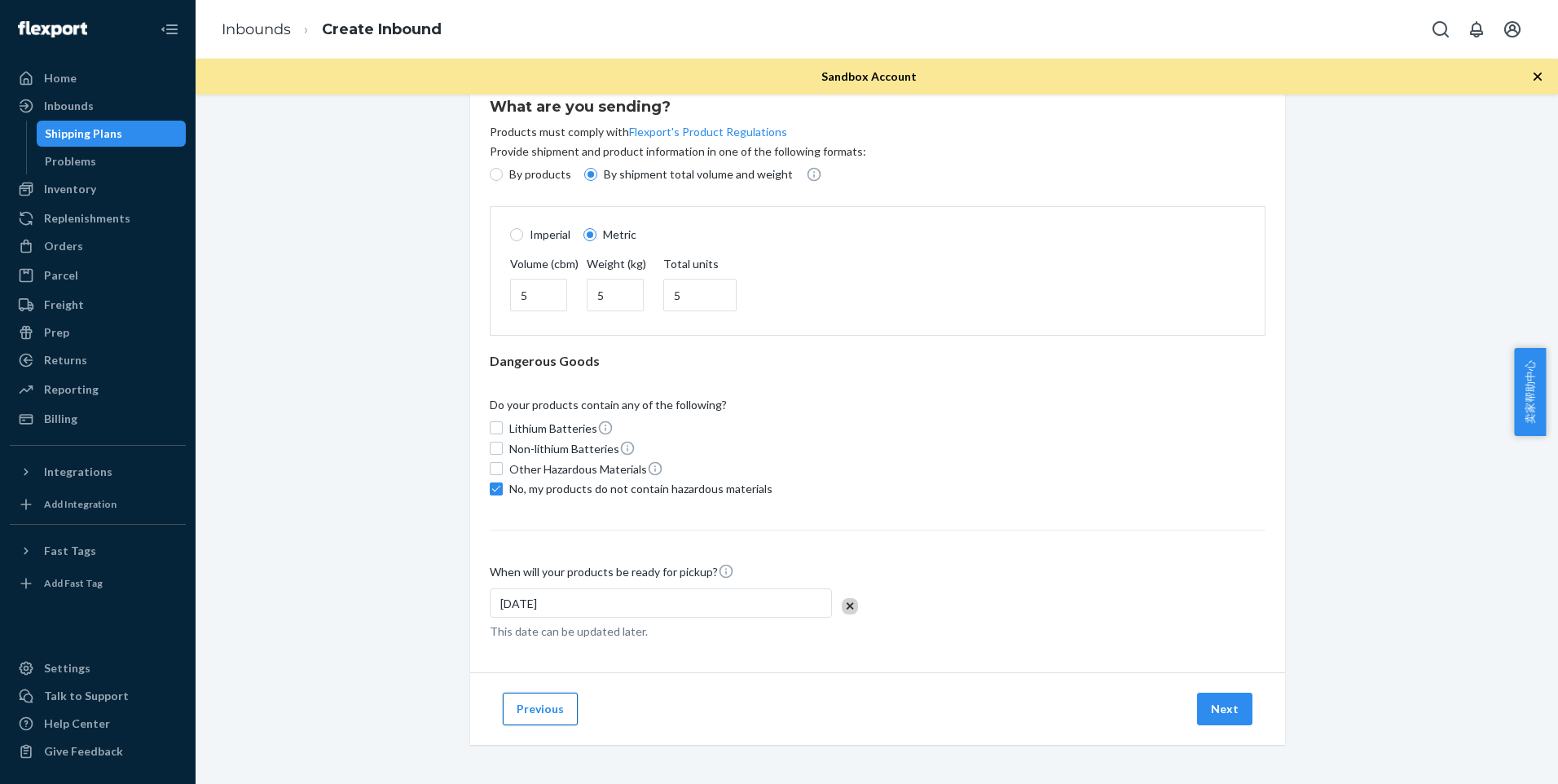
click at [540, 710] on button "Previous" at bounding box center [540, 709] width 75 height 32
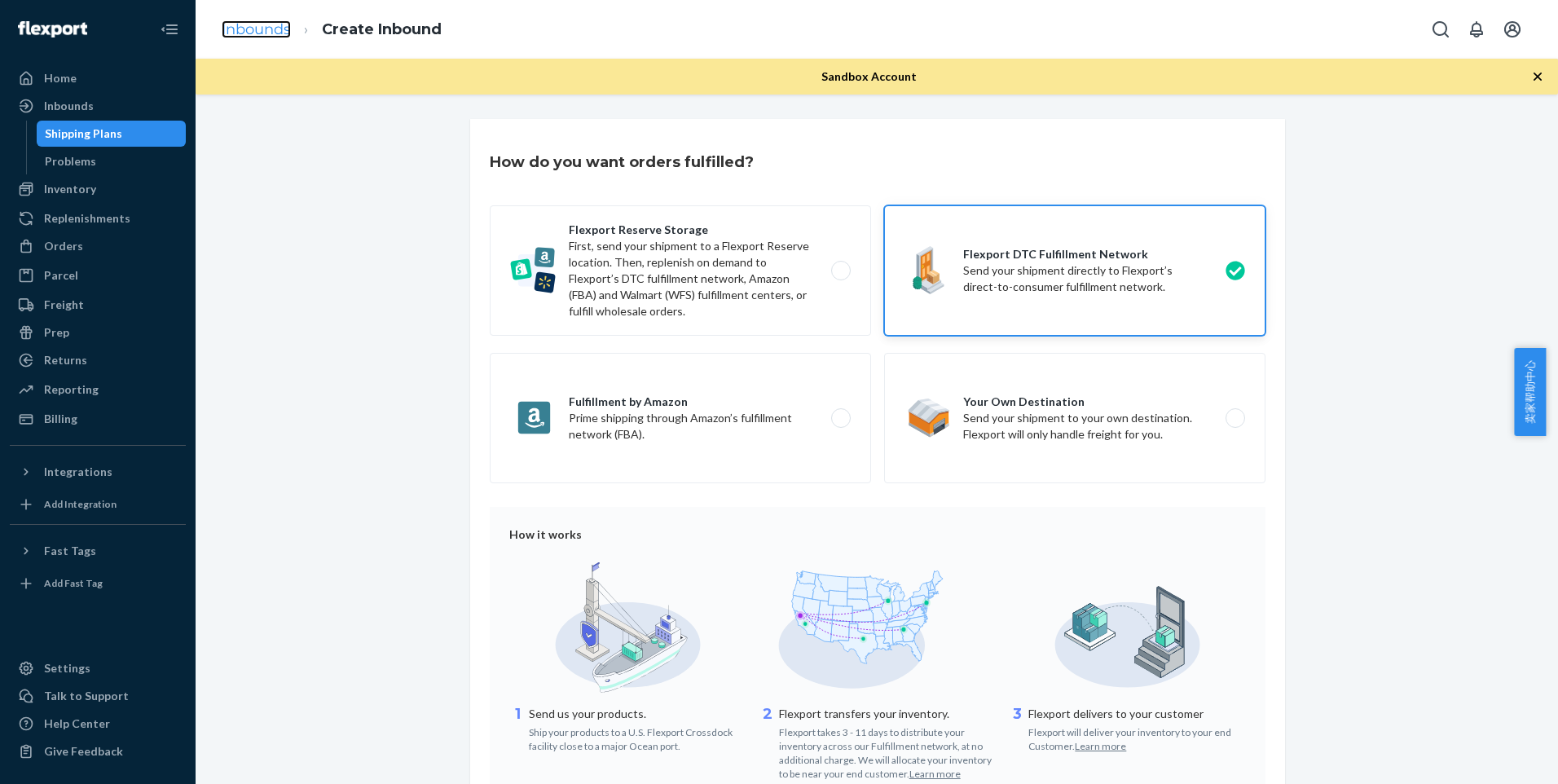
click at [265, 24] on link "Inbounds" at bounding box center [256, 29] width 69 height 18
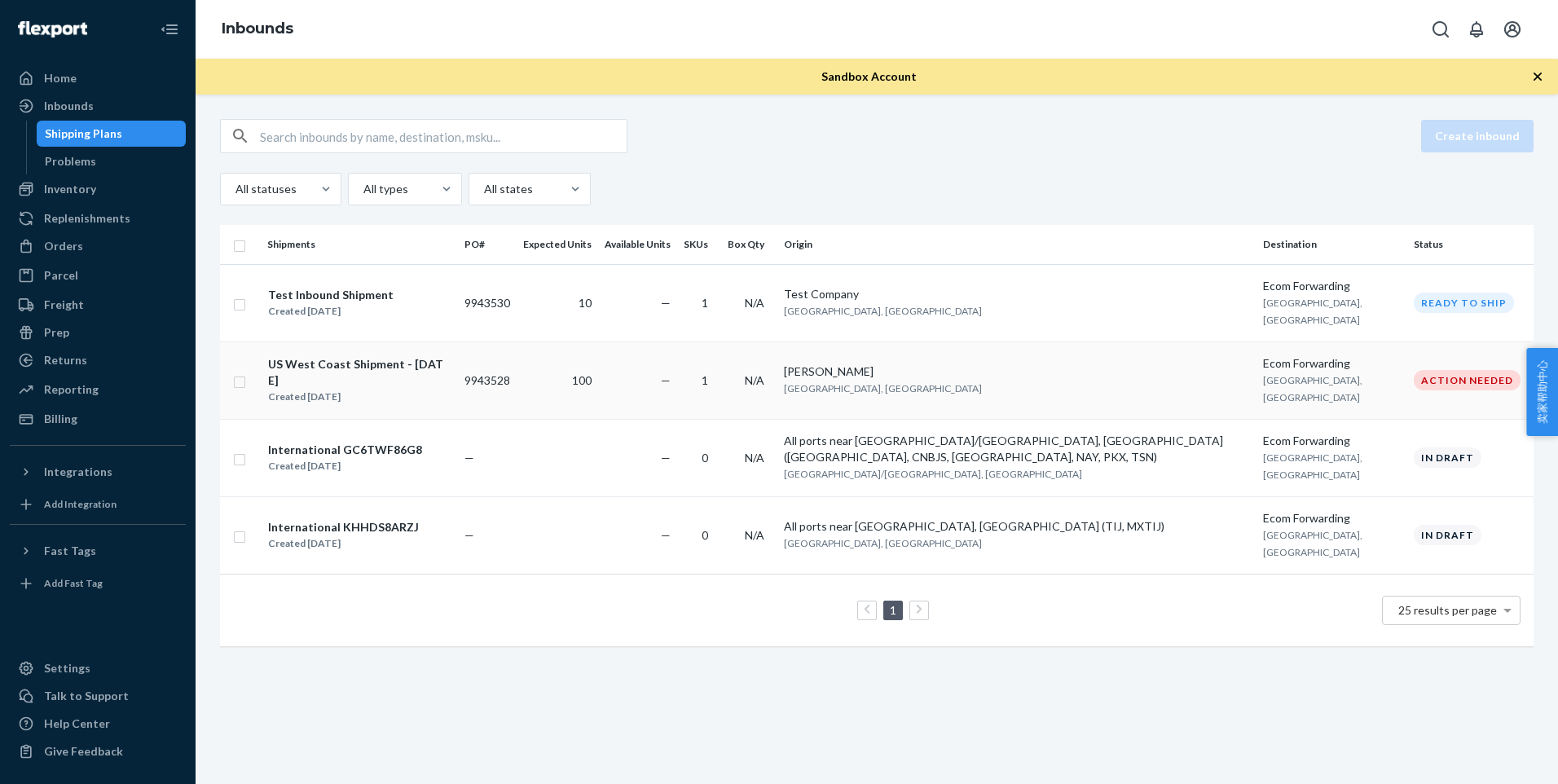
click at [1422, 370] on div "Action Needed" at bounding box center [1467, 380] width 107 height 21
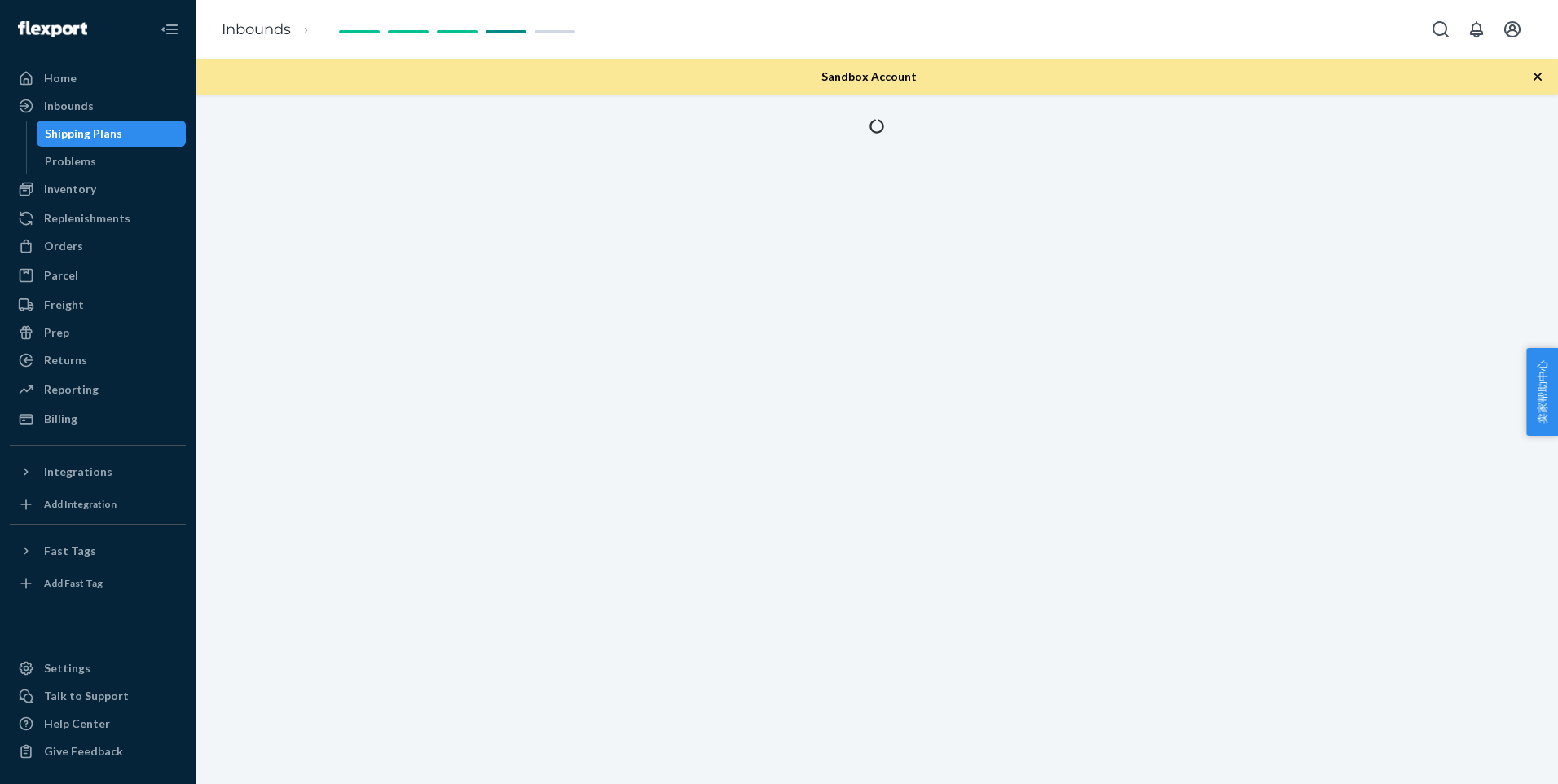
click at [1185, 346] on div at bounding box center [876, 439] width 1362 height 689
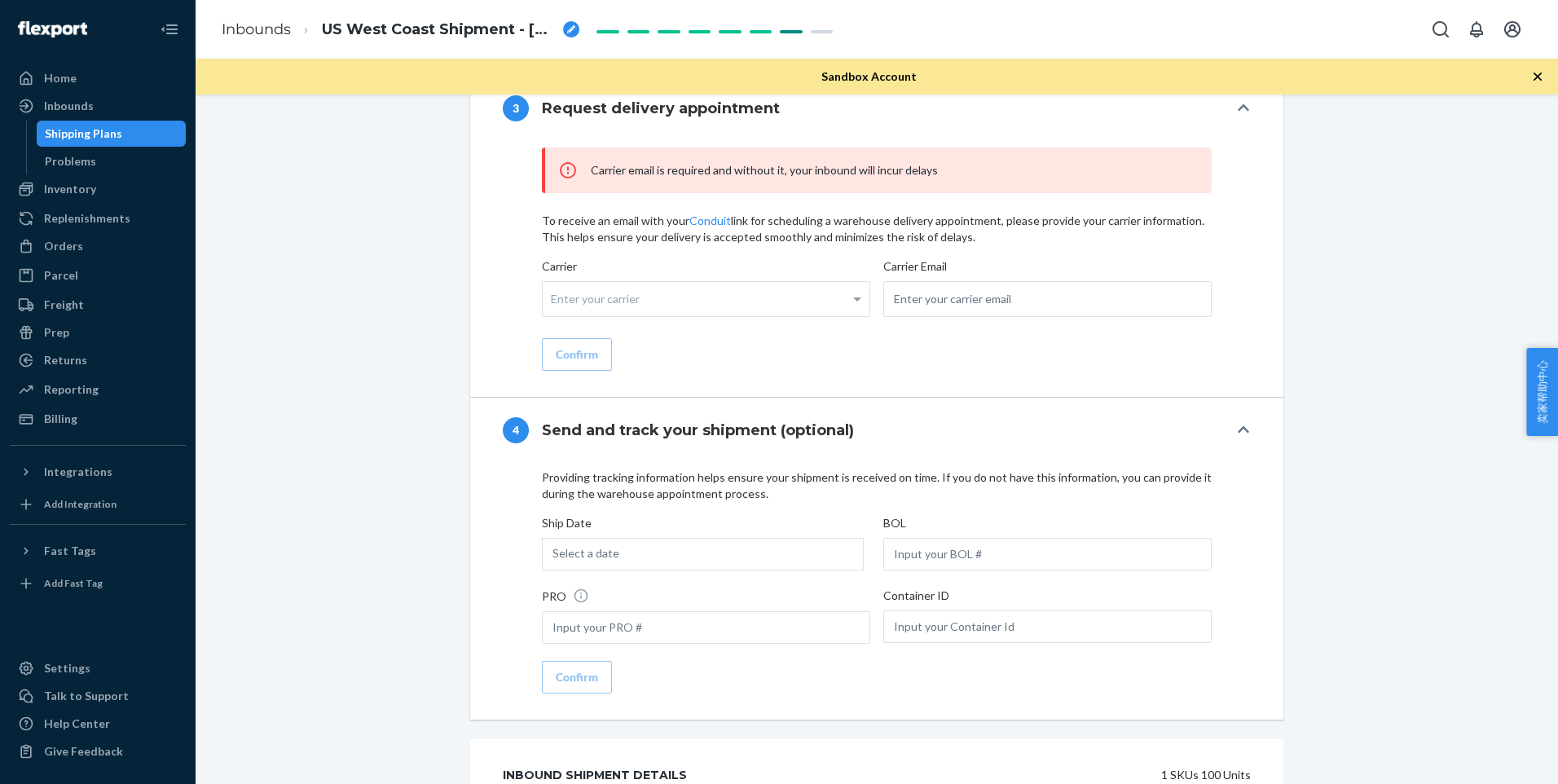
scroll to position [1792, 0]
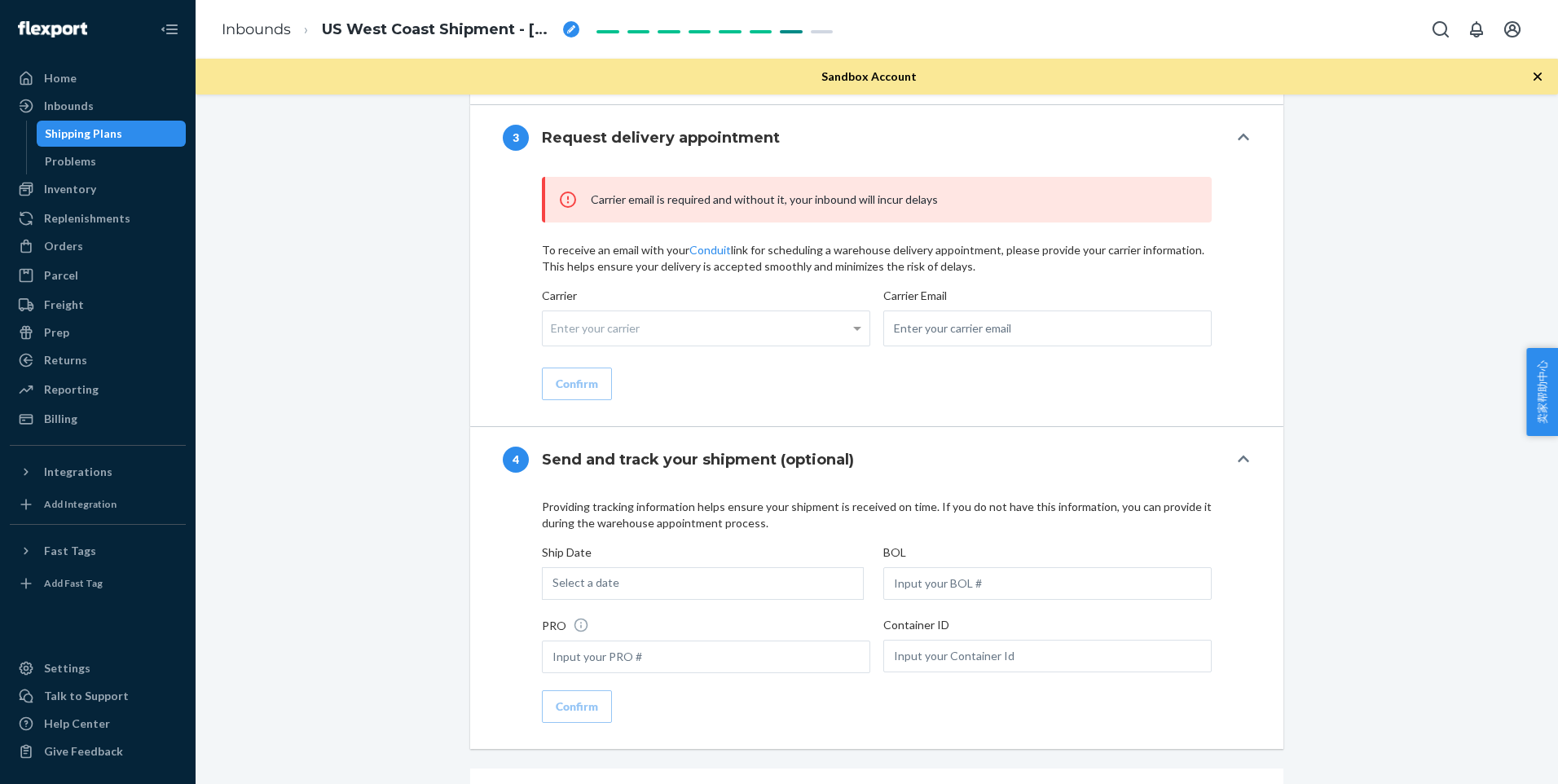
click at [788, 345] on div "Enter your carrier" at bounding box center [706, 328] width 327 height 34
click at [555, 343] on input "Carrier Enter your carrier" at bounding box center [552, 327] width 4 height 30
type input "34234"
click at [966, 345] on input "email" at bounding box center [1048, 328] width 328 height 36
type input "zifenghe52@gmail.com"
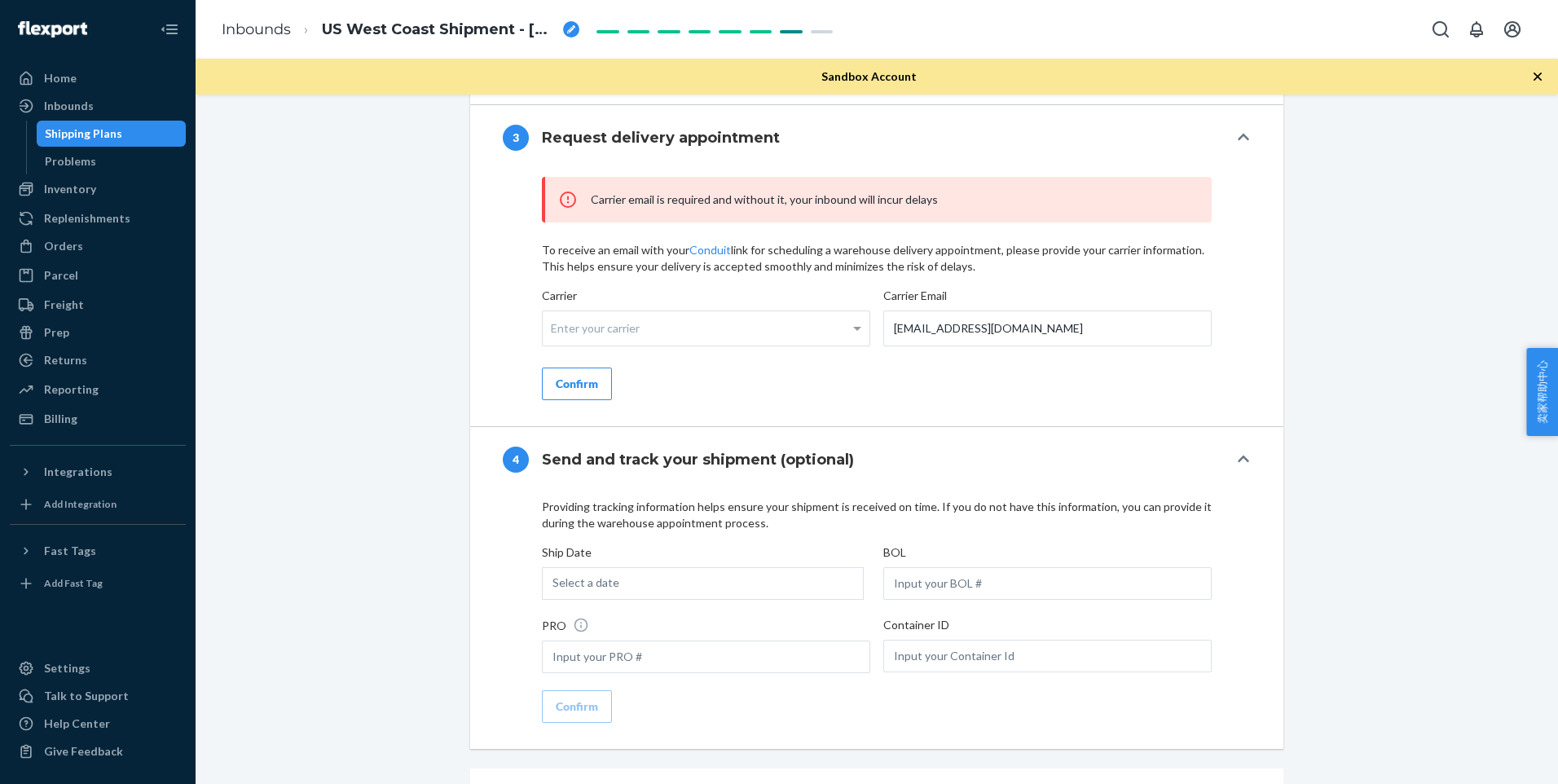
click at [588, 400] on button "Confirm" at bounding box center [577, 384] width 70 height 32
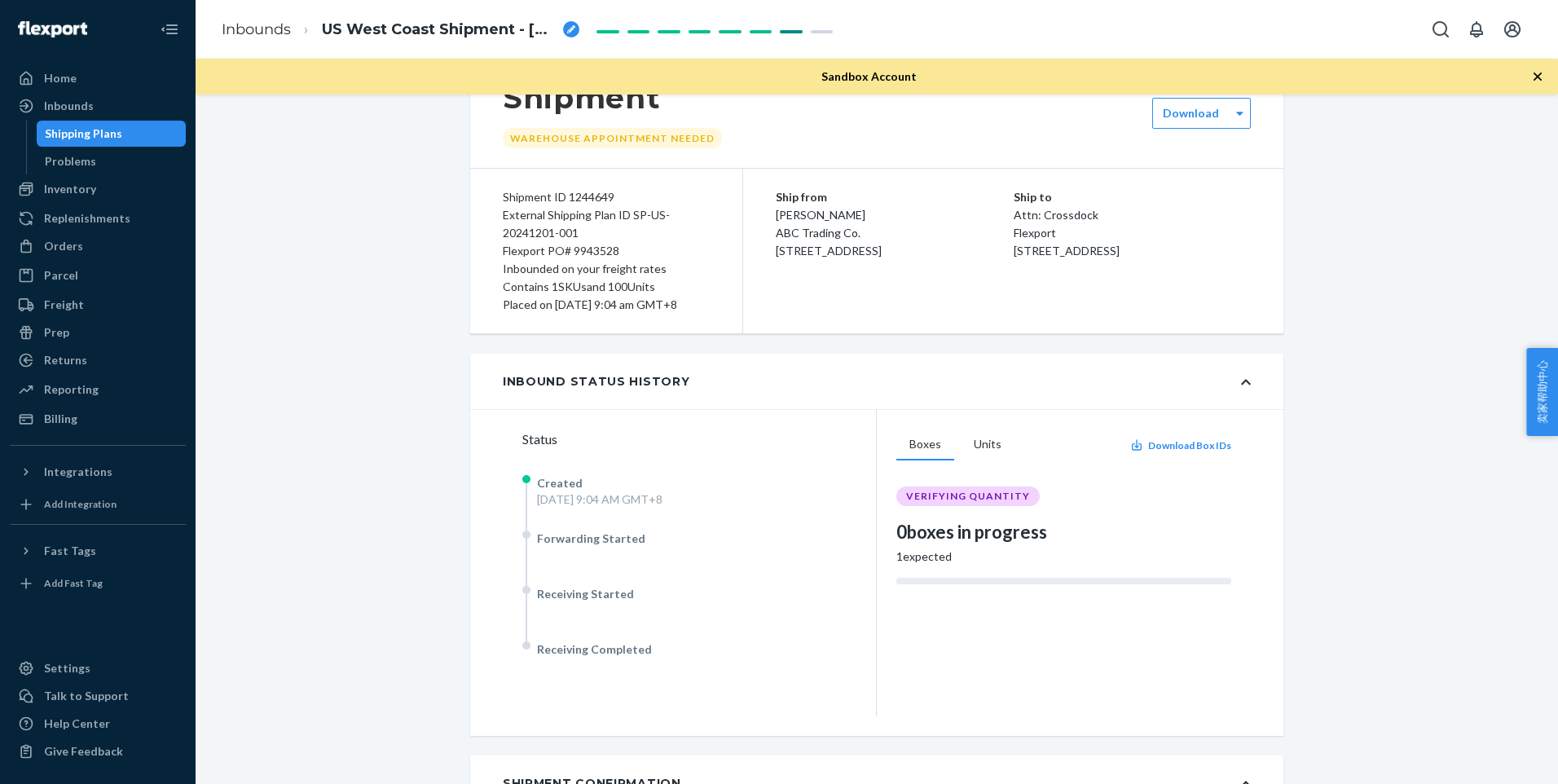
scroll to position [0, 0]
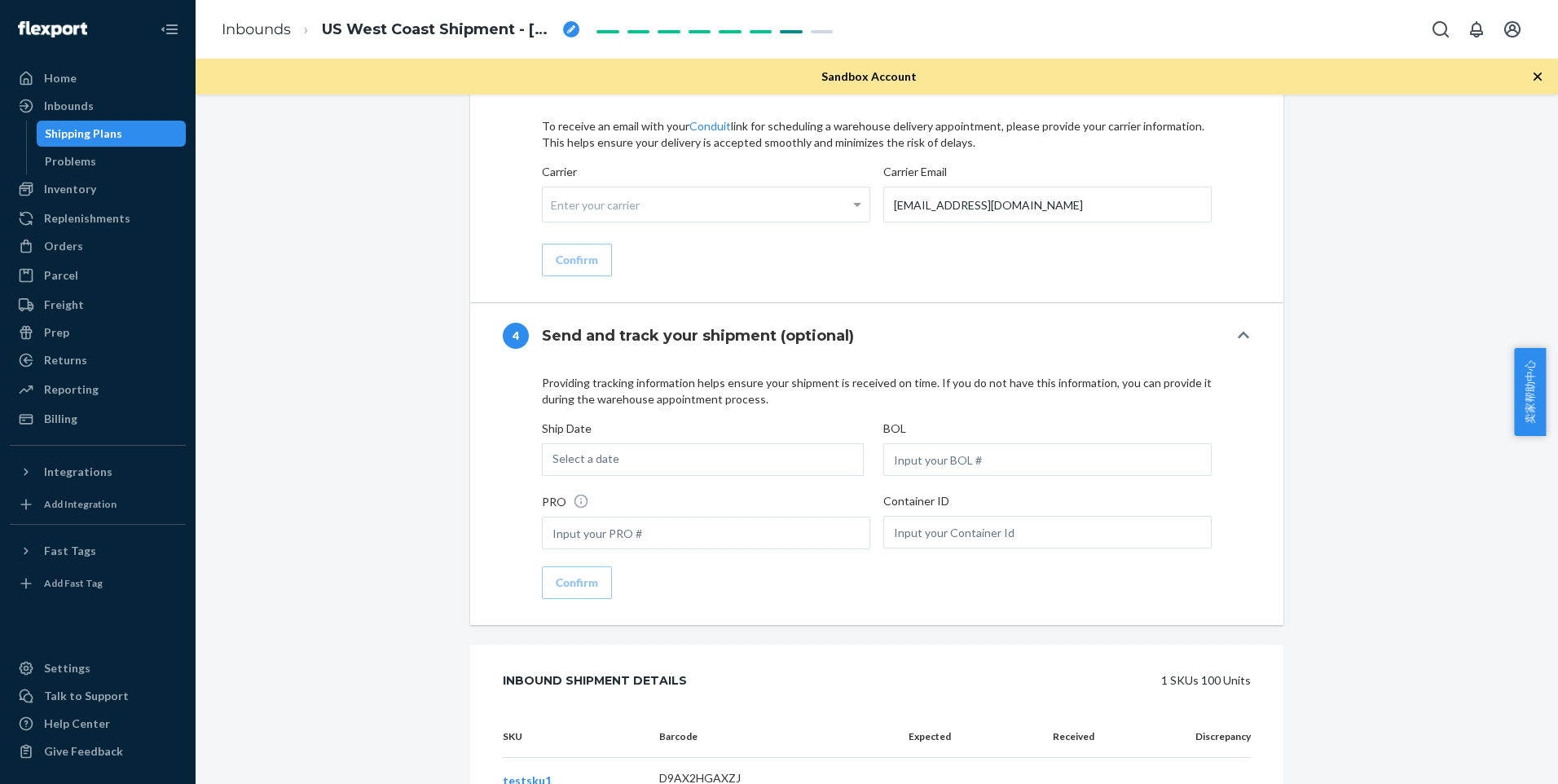
scroll to position [2095, 0]
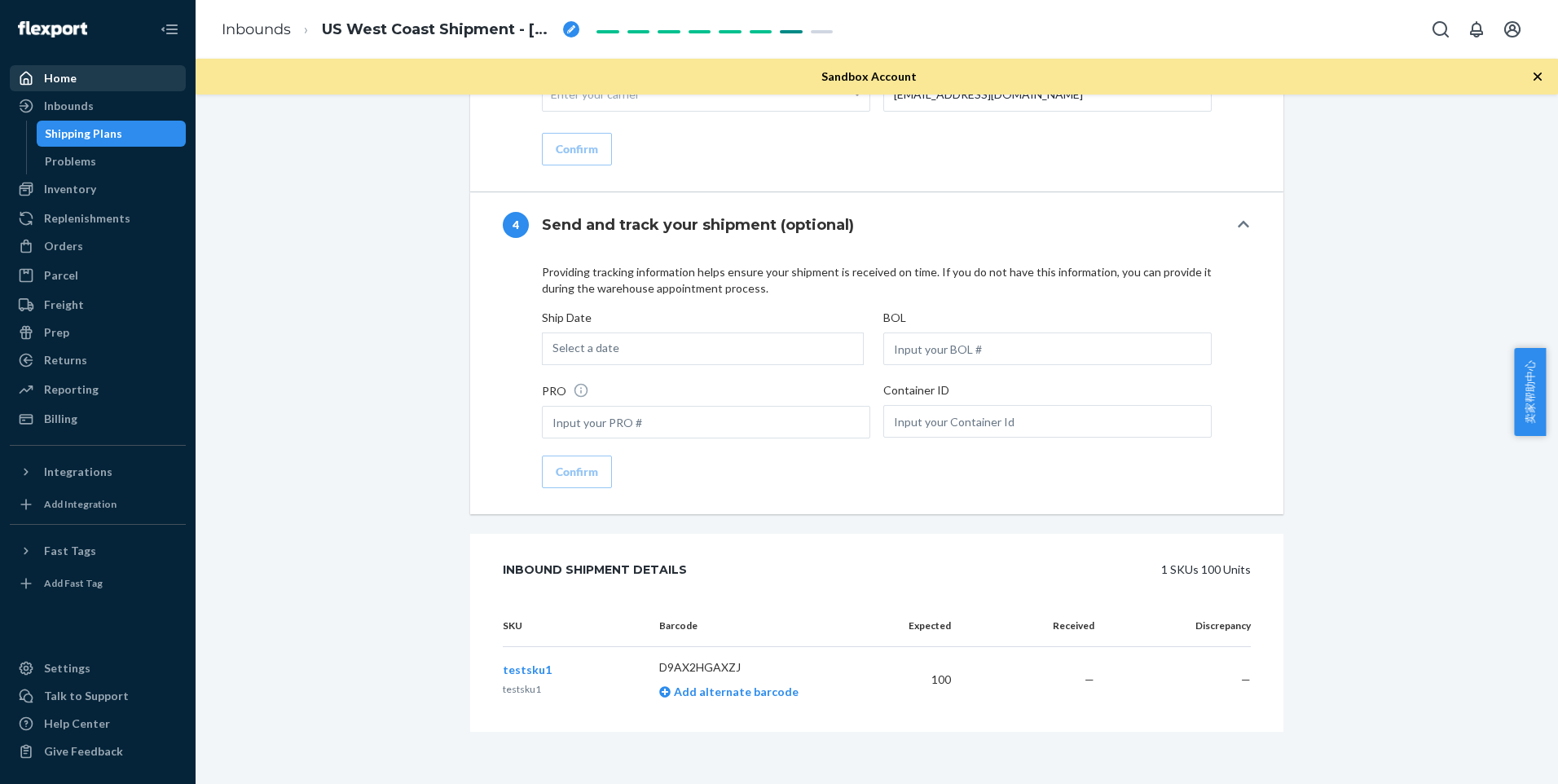
click at [98, 81] on div "Home" at bounding box center [97, 78] width 173 height 23
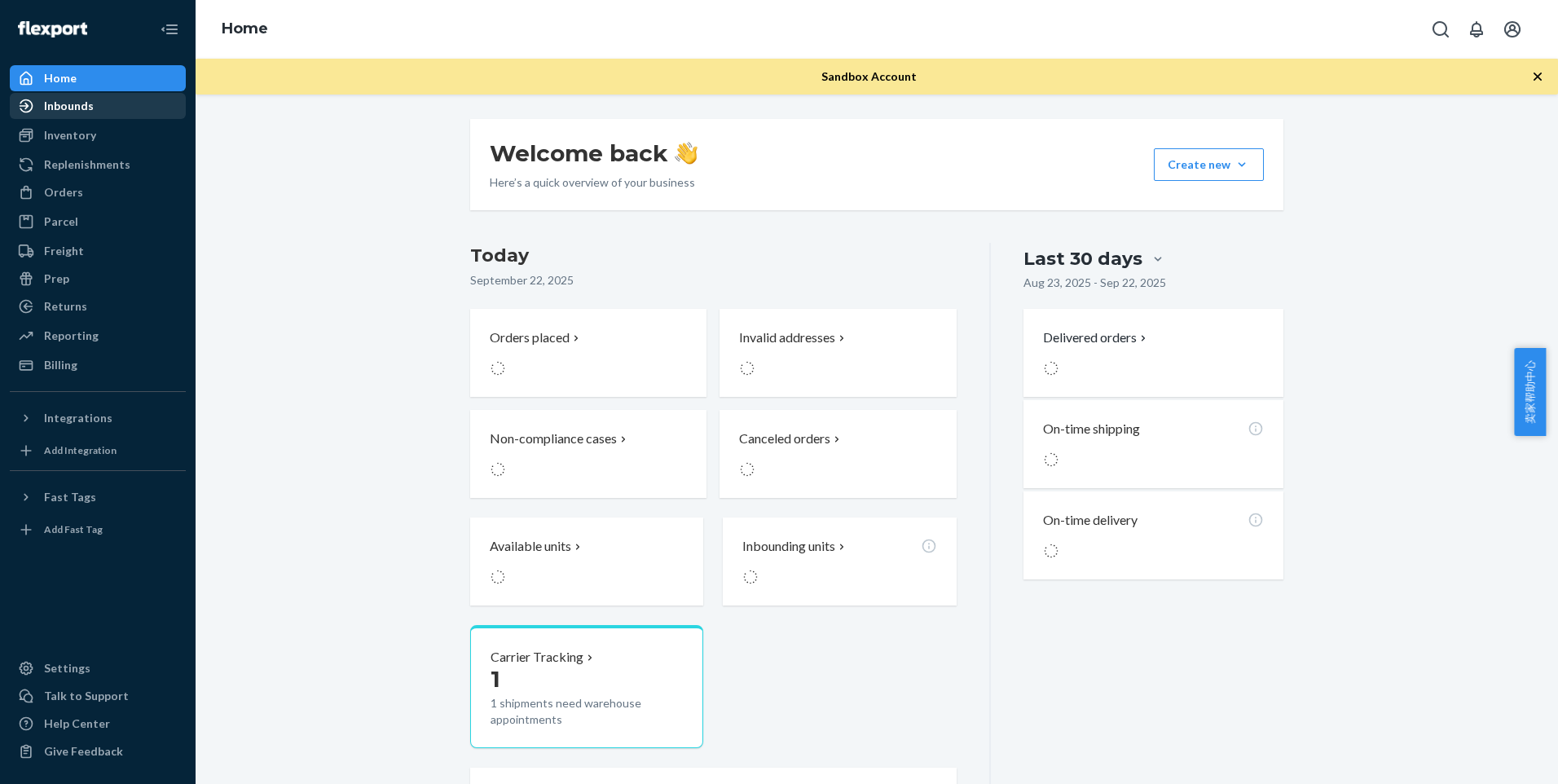
click at [129, 116] on div "Inbounds" at bounding box center [97, 106] width 173 height 23
